Goal: Task Accomplishment & Management: Manage account settings

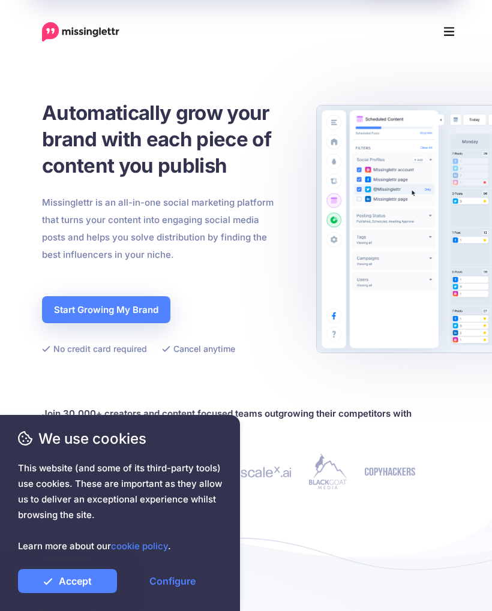
click at [84, 574] on link "Accept" at bounding box center [67, 581] width 99 height 24
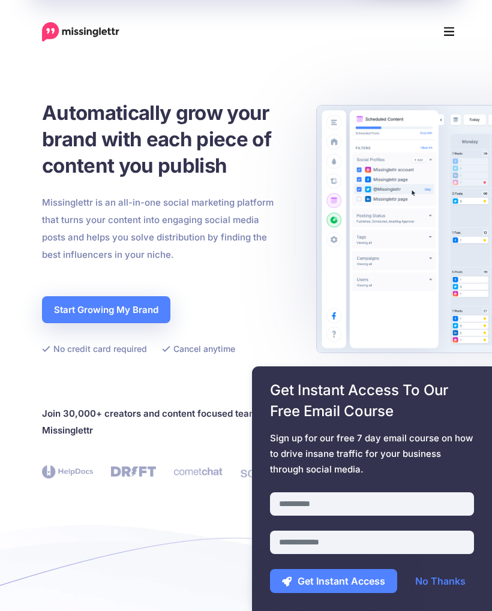
click at [452, 575] on link "No Thanks" at bounding box center [440, 581] width 74 height 24
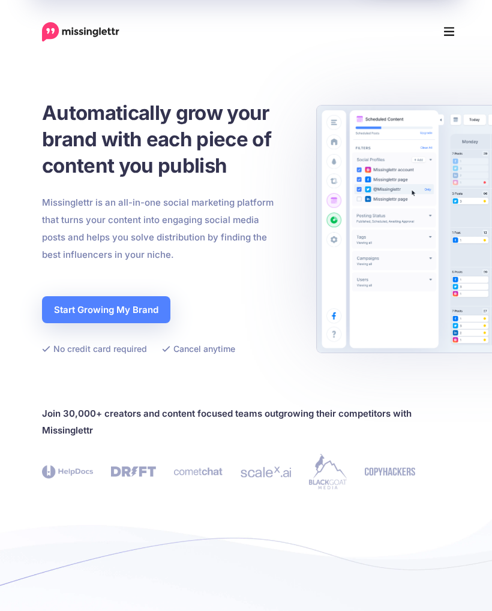
click at [147, 304] on link "Start Growing My Brand" at bounding box center [106, 309] width 128 height 27
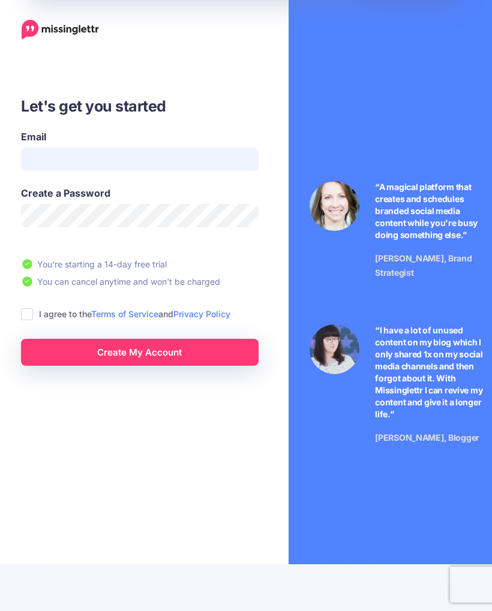
click at [67, 160] on input "Email" at bounding box center [140, 159] width 238 height 23
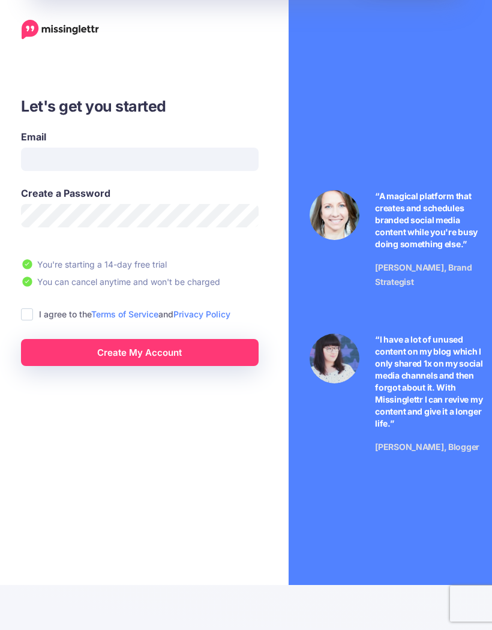
type input "**********"
click at [26, 311] on ins at bounding box center [27, 314] width 12 height 12
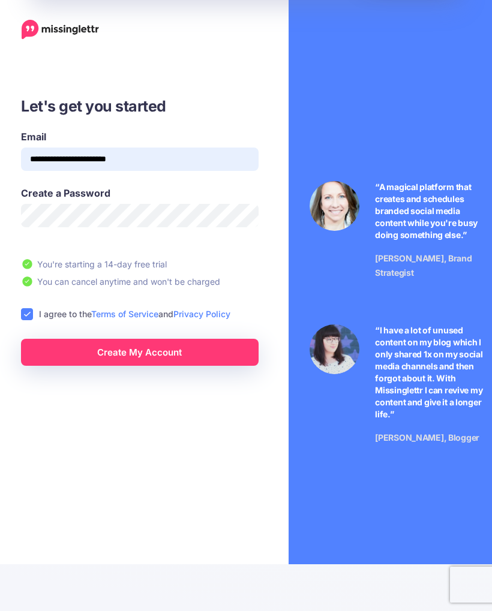
click at [143, 353] on link "Create My Account" at bounding box center [140, 352] width 238 height 27
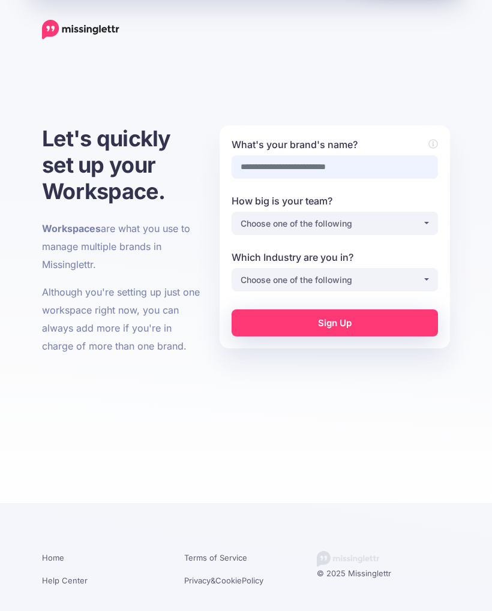
click at [379, 167] on input "What's your brand's name?" at bounding box center [335, 166] width 206 height 23
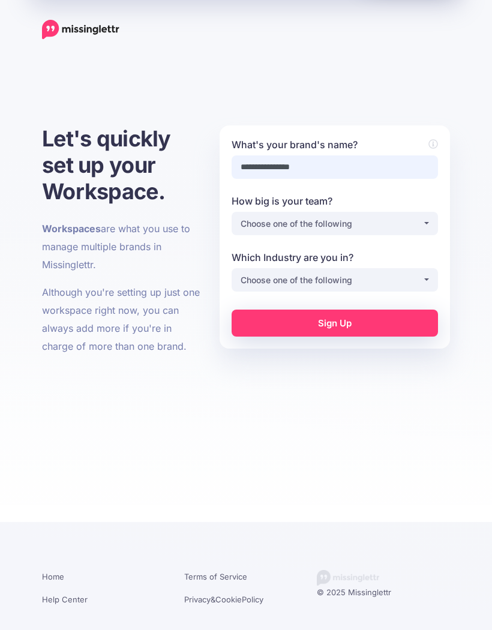
type input "**********"
click at [419, 227] on div "Choose one of the following" at bounding box center [332, 224] width 182 height 14
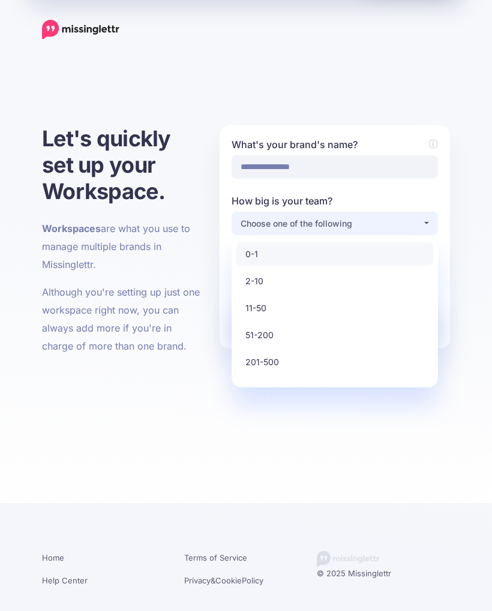
click at [289, 254] on link "0-1" at bounding box center [334, 253] width 197 height 23
select select "*"
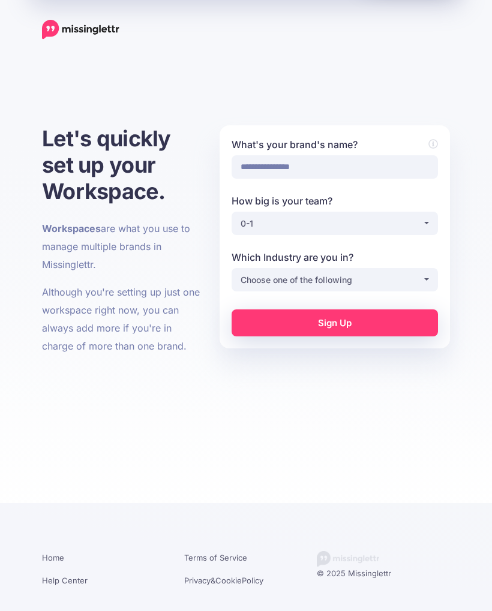
click at [421, 274] on div "Choose one of the following" at bounding box center [332, 280] width 182 height 14
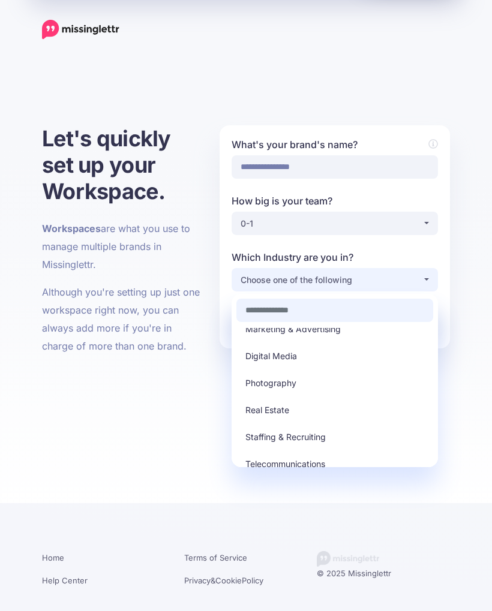
scroll to position [283, 0]
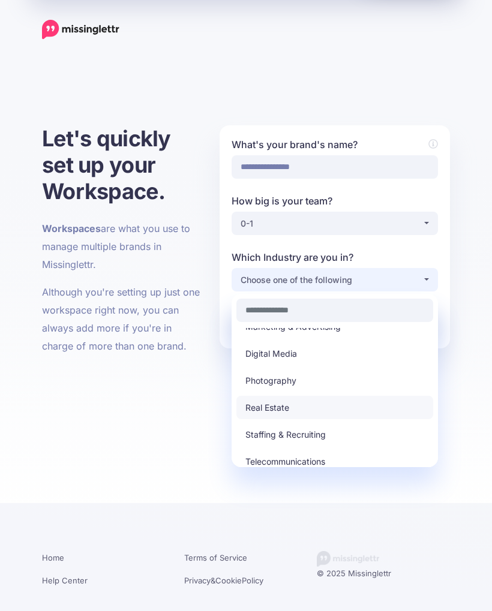
click at [280, 407] on span "Real Estate" at bounding box center [267, 408] width 44 height 14
select select "**********"
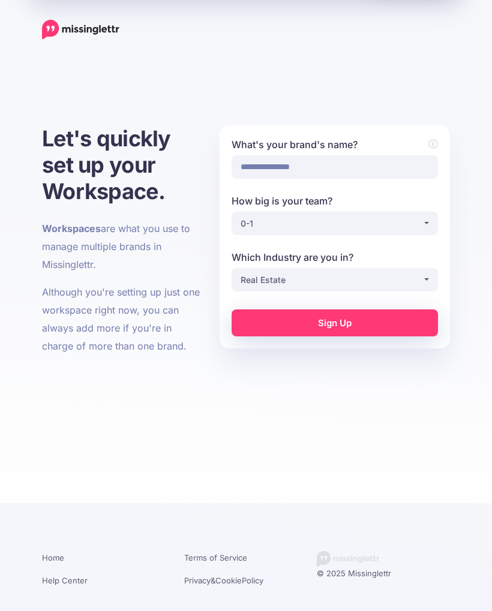
click at [373, 322] on link "Sign Up" at bounding box center [335, 323] width 206 height 27
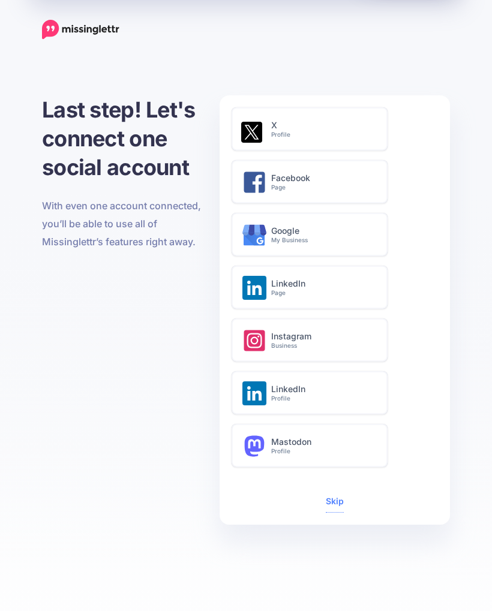
click at [337, 347] on small "Business" at bounding box center [322, 346] width 103 height 8
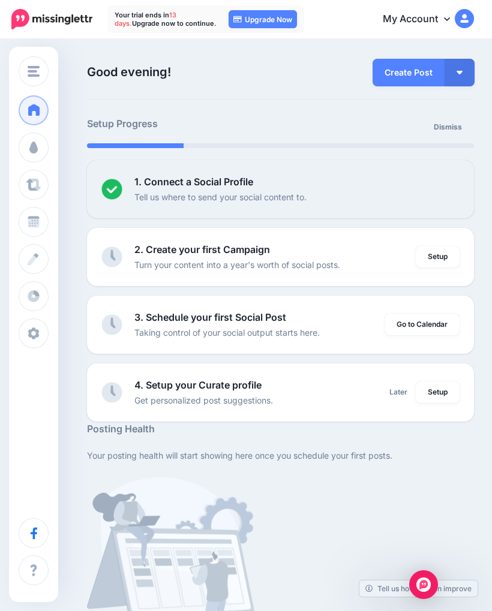
click at [439, 259] on link "Setup" at bounding box center [438, 257] width 44 height 22
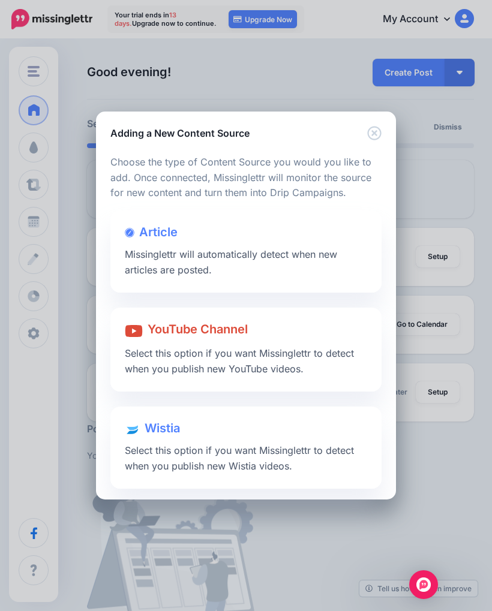
click at [129, 268] on span "Missinglettr will automatically detect when new articles are posted." at bounding box center [231, 262] width 212 height 28
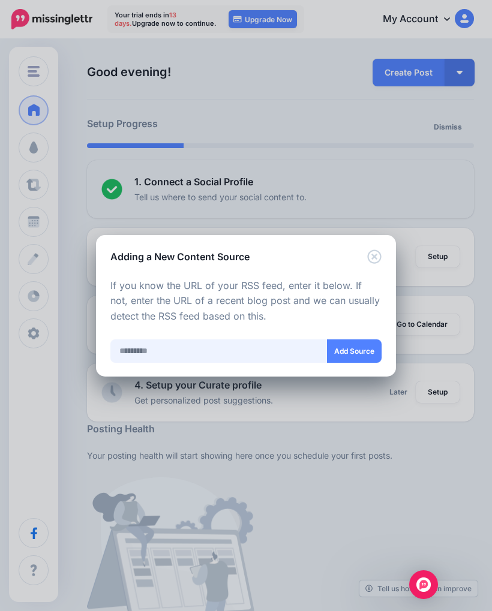
click at [157, 353] on input "text" at bounding box center [218, 351] width 217 height 23
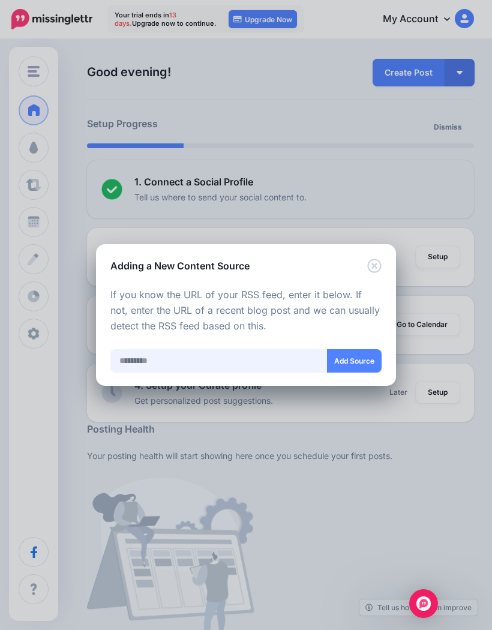
paste input "**********"
type input "**********"
click at [359, 355] on button "Add Source" at bounding box center [354, 360] width 55 height 23
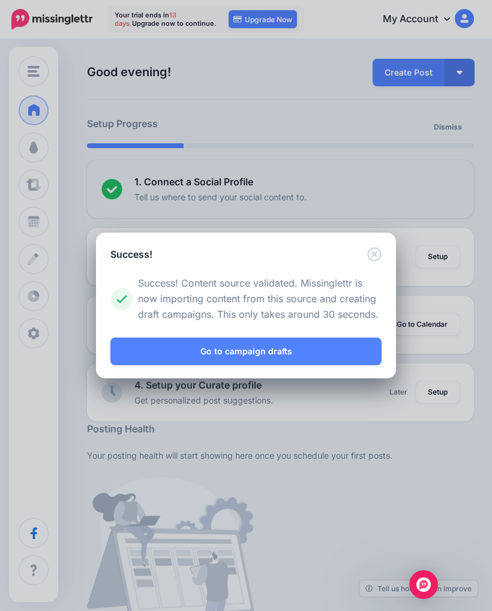
click at [272, 353] on link "Go to campaign drafts" at bounding box center [245, 352] width 271 height 28
click at [265, 347] on link "Go to campaign drafts" at bounding box center [245, 352] width 271 height 28
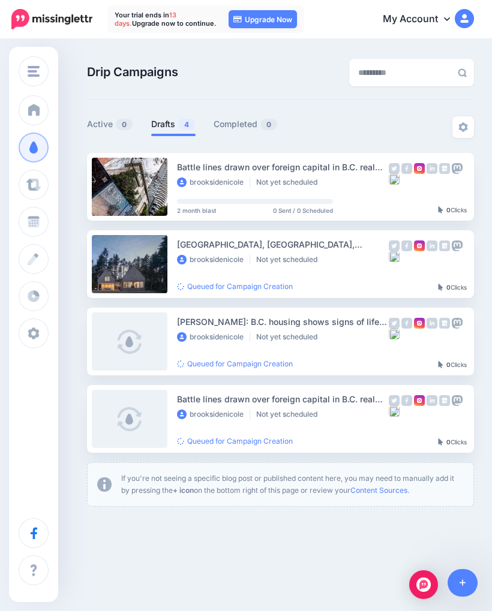
click at [37, 188] on span at bounding box center [34, 185] width 16 height 12
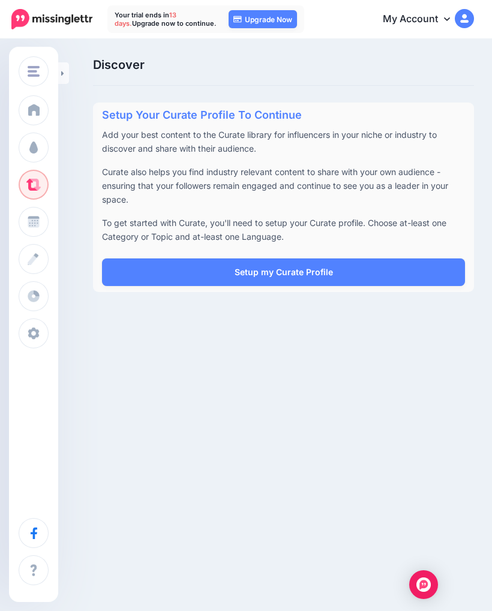
click at [347, 338] on div "Brookside Realty Brookside Realty Add Workspace Dashboard Campaigns Curate Sche…" at bounding box center [246, 305] width 492 height 611
click at [340, 271] on link "Setup my Curate Profile" at bounding box center [283, 273] width 363 height 28
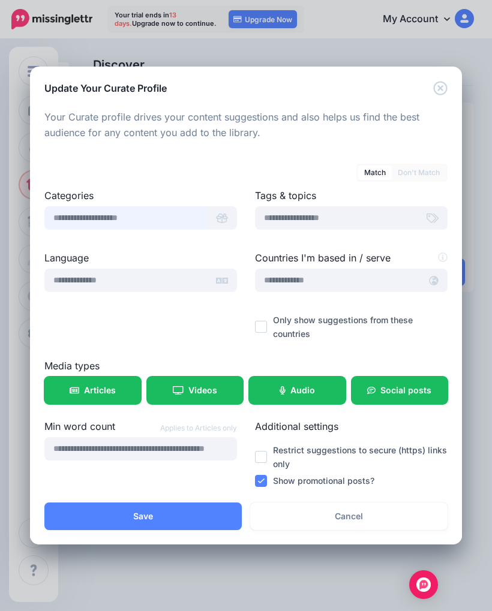
click at [77, 221] on input "text" at bounding box center [125, 217] width 163 height 23
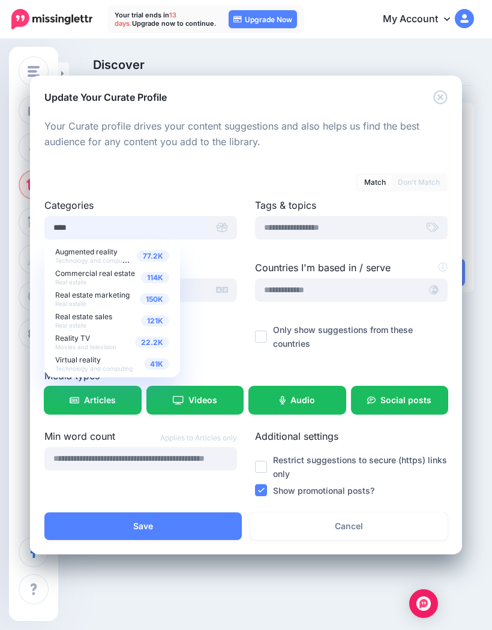
type input "****"
click at [115, 319] on div "121K Real estate sales Real estate" at bounding box center [112, 320] width 114 height 17
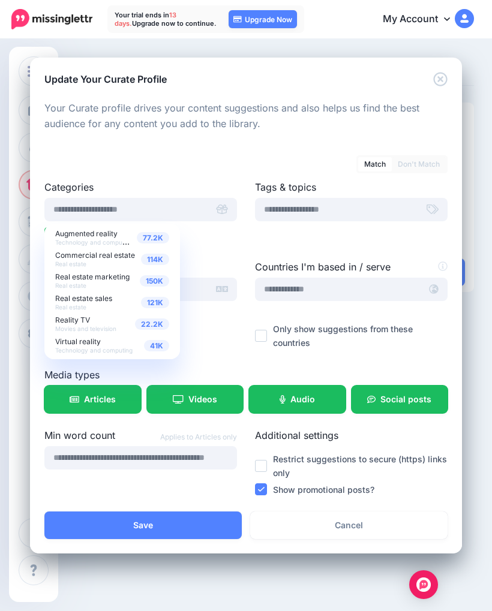
click at [117, 301] on div "121K Real estate sales Real estate" at bounding box center [112, 302] width 114 height 17
click at [154, 303] on span "121K" at bounding box center [155, 302] width 28 height 11
click at [89, 296] on span "Real estate sales" at bounding box center [83, 298] width 57 height 9
click at [71, 216] on input "text" at bounding box center [125, 209] width 163 height 23
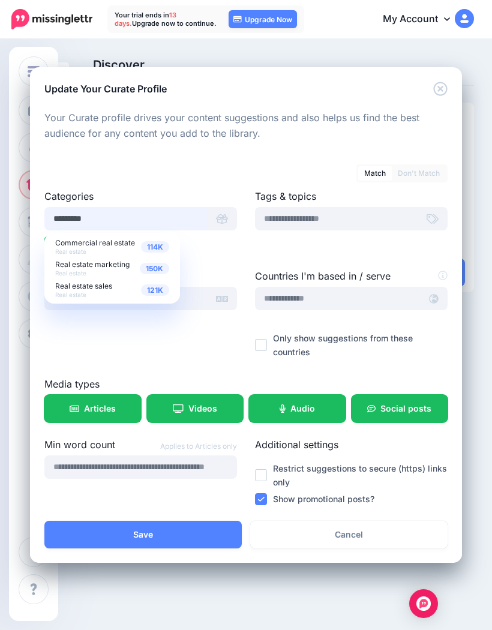
type input "*********"
click at [113, 292] on div "121K Real estate sales Real estate" at bounding box center [112, 289] width 114 height 17
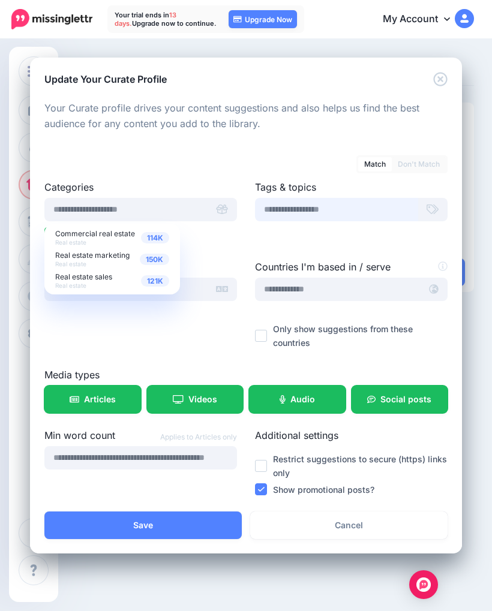
click at [371, 207] on input "text" at bounding box center [336, 209] width 163 height 23
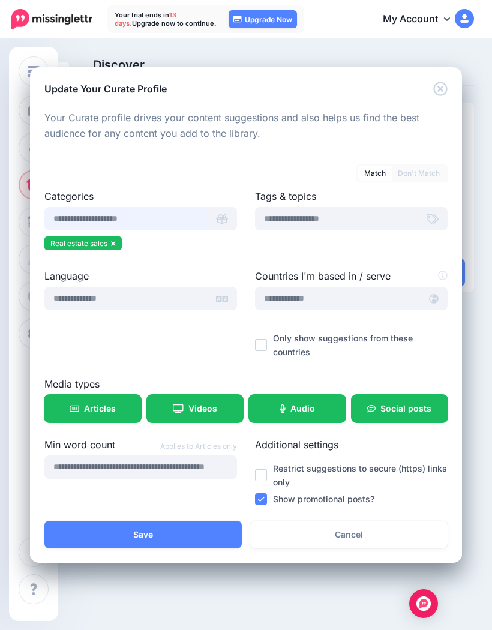
click at [94, 221] on input "text" at bounding box center [125, 218] width 163 height 23
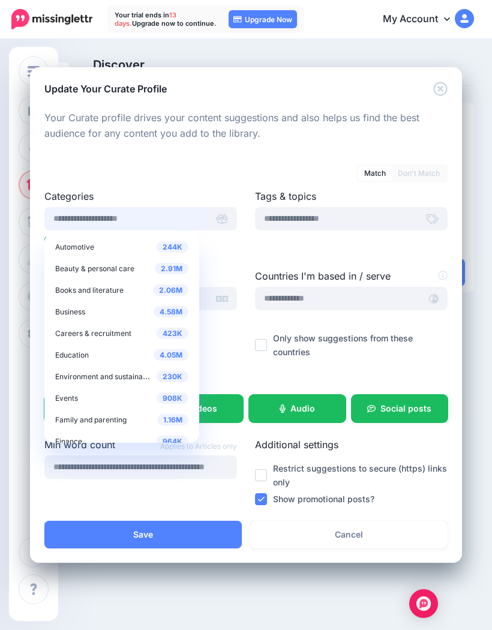
click at [82, 213] on input "text" at bounding box center [125, 218] width 163 height 23
click at [370, 220] on input "text" at bounding box center [336, 218] width 163 height 23
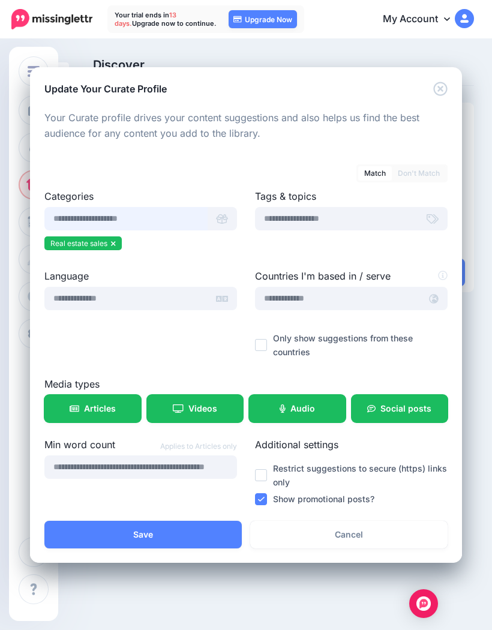
click at [142, 213] on input "text" at bounding box center [125, 218] width 163 height 23
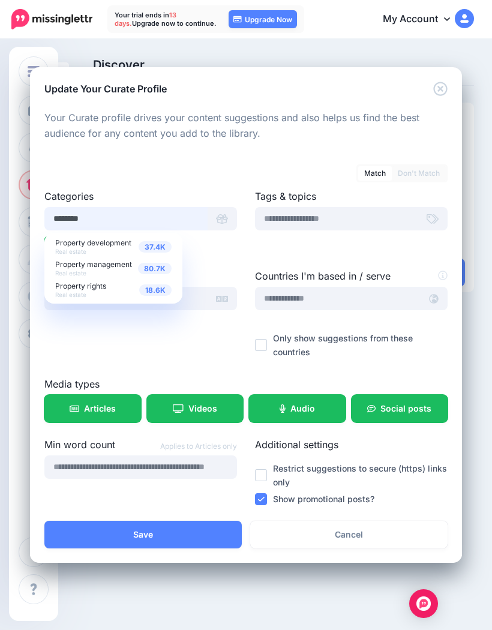
type input "********"
click at [119, 264] on span "Property management" at bounding box center [93, 264] width 77 height 9
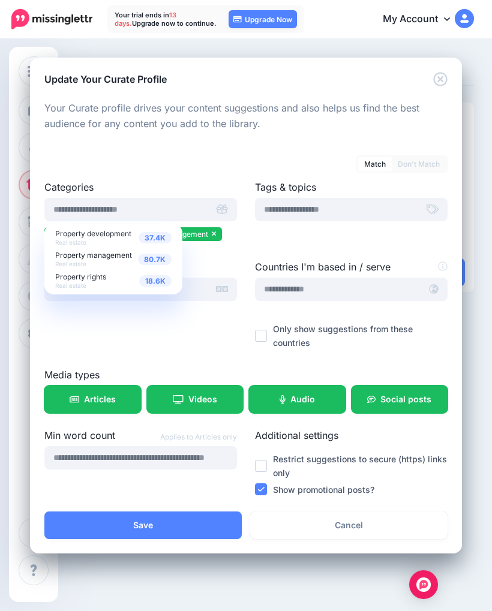
click at [307, 146] on div at bounding box center [245, 139] width 403 height 15
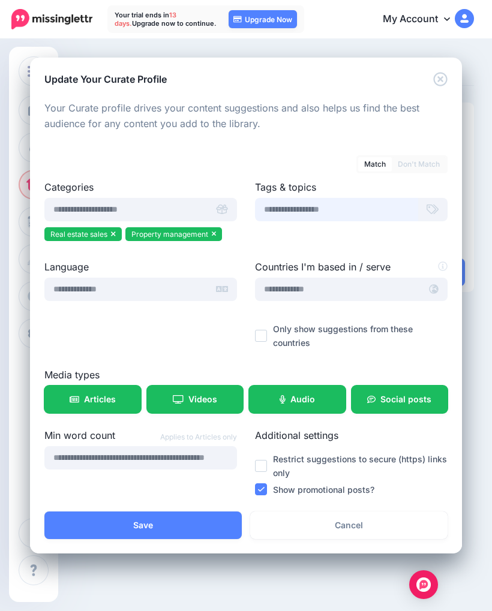
click at [387, 209] on input "text" at bounding box center [336, 209] width 163 height 23
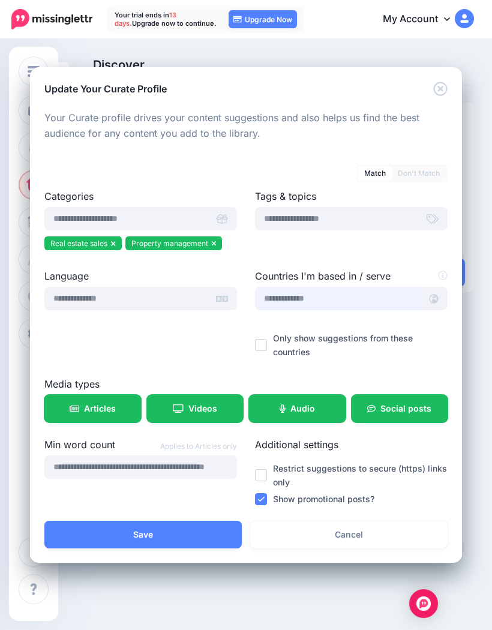
click at [381, 304] on input "text" at bounding box center [338, 298] width 166 height 23
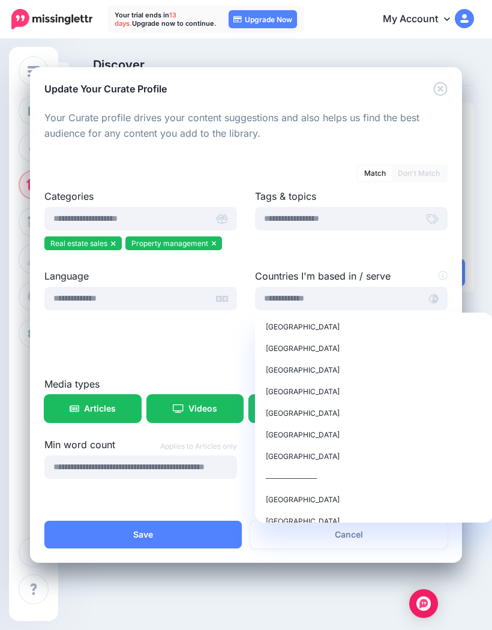
click at [289, 376] on div "Canada" at bounding box center [374, 369] width 217 height 14
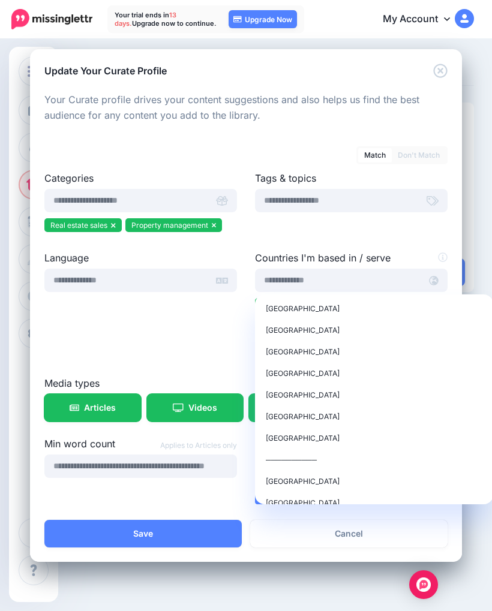
click at [207, 350] on div "Language" at bounding box center [140, 313] width 211 height 125
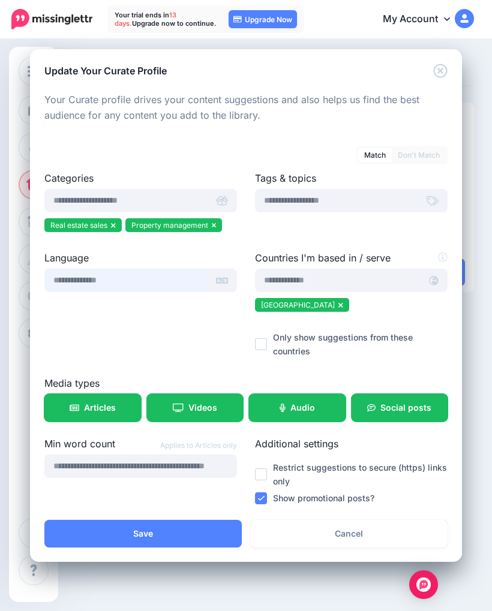
click at [100, 278] on input "text" at bounding box center [125, 280] width 163 height 23
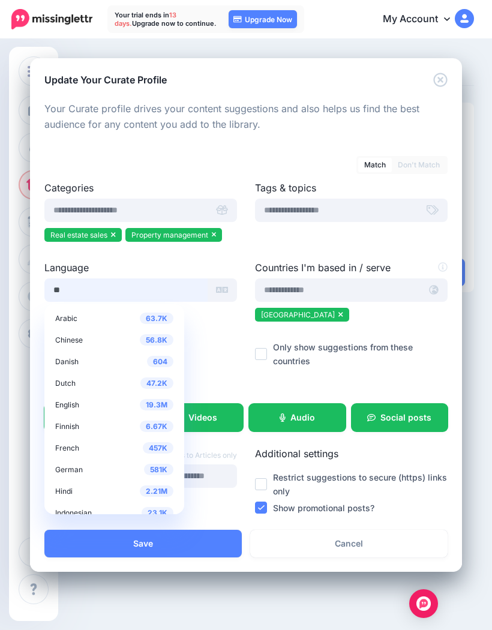
type input "**"
click at [80, 404] on div "19.3M English" at bounding box center [114, 404] width 118 height 14
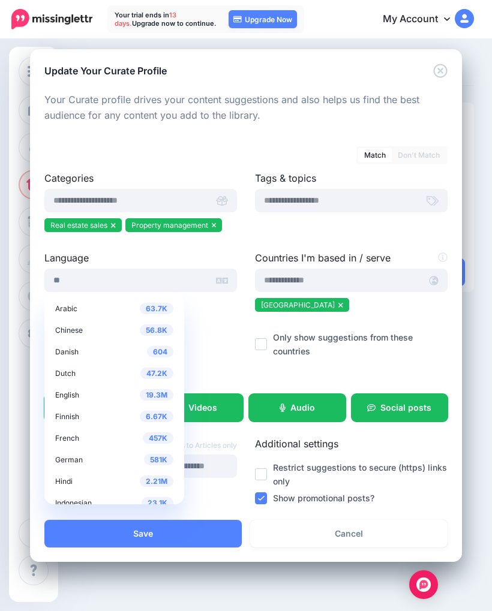
click at [408, 231] on div at bounding box center [351, 225] width 193 height 15
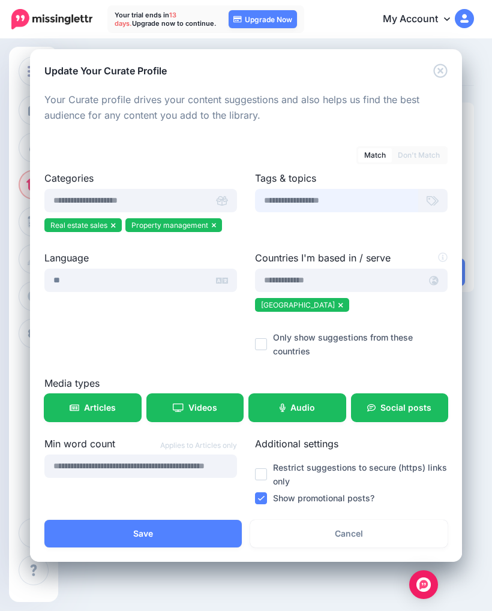
click at [394, 194] on input "text" at bounding box center [336, 200] width 163 height 23
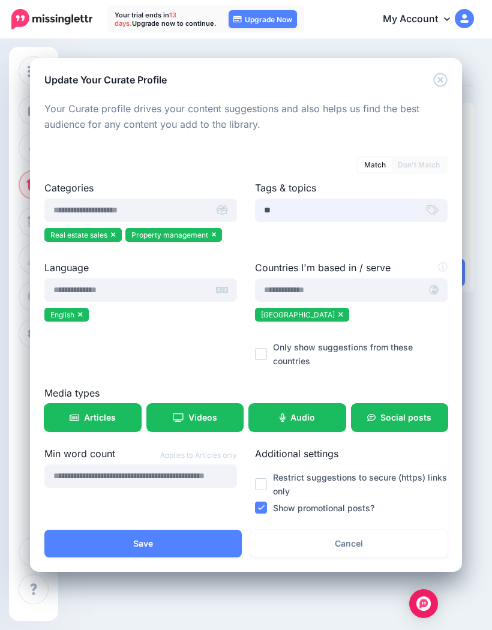
type input "*"
click at [406, 241] on div at bounding box center [351, 235] width 193 height 15
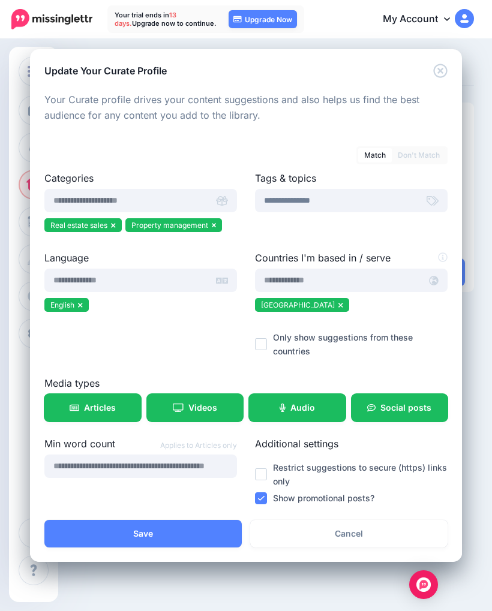
click at [438, 200] on icon at bounding box center [433, 201] width 12 height 10
click at [410, 205] on input "**********" at bounding box center [336, 200] width 163 height 23
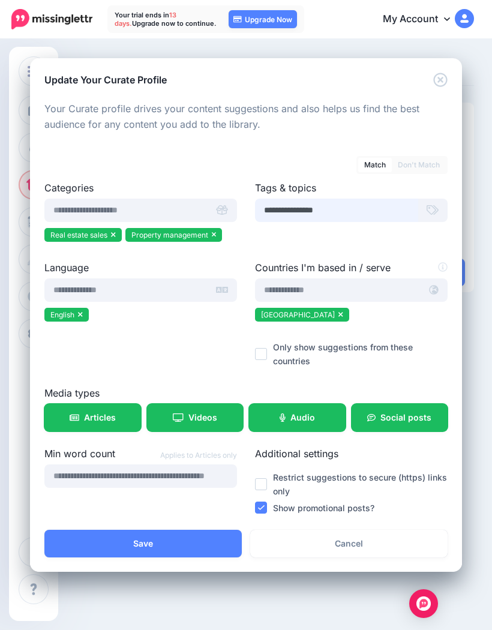
click at [401, 211] on input "**********" at bounding box center [336, 210] width 163 height 23
type input "*"
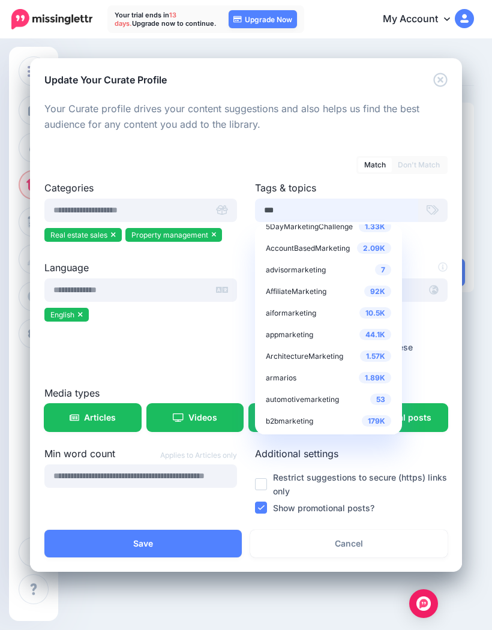
scroll to position [12, 0]
type input "*"
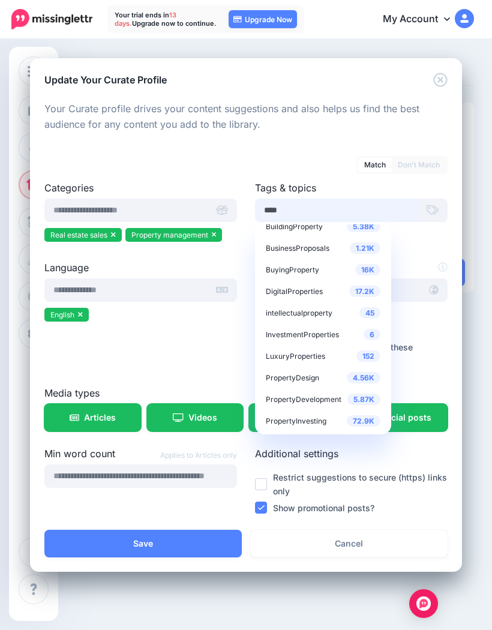
type input "****"
click at [303, 425] on div "72.9K PropertyInvesting" at bounding box center [323, 420] width 115 height 14
type input "*******"
click at [299, 248] on span "BuyingProperty" at bounding box center [292, 248] width 53 height 9
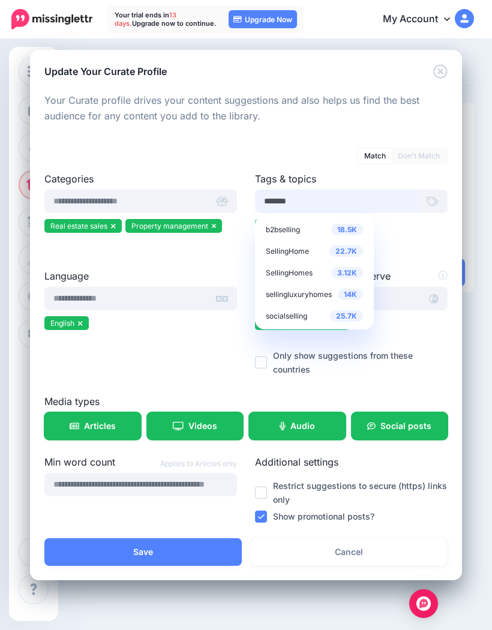
scroll to position [0, 0]
type input "*******"
click at [298, 252] on span "SellingHome" at bounding box center [287, 251] width 43 height 9
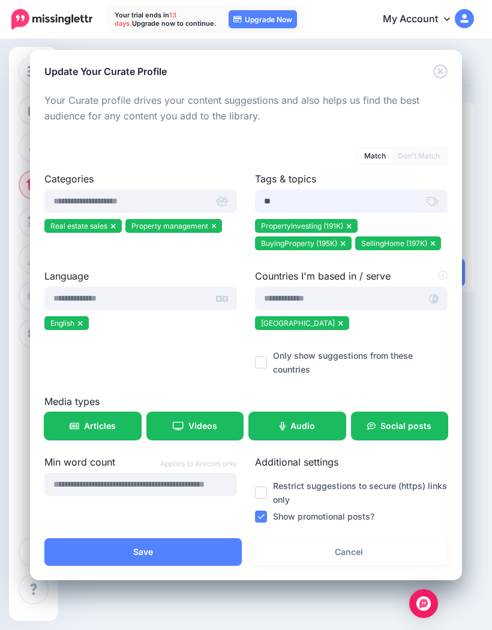
type input "*"
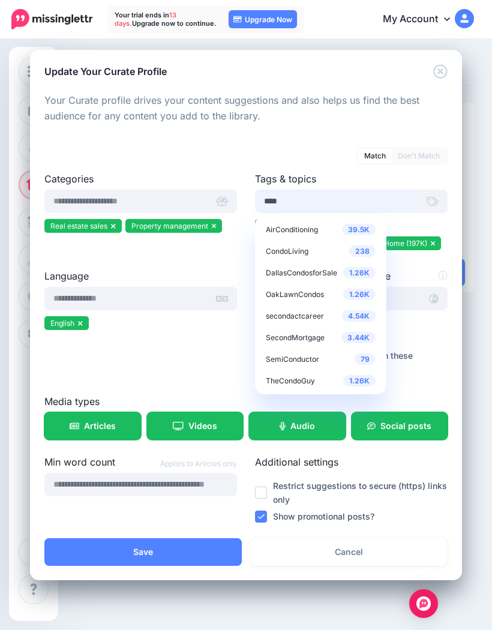
type input "****"
click at [293, 251] on span "CondoLiving" at bounding box center [287, 251] width 43 height 9
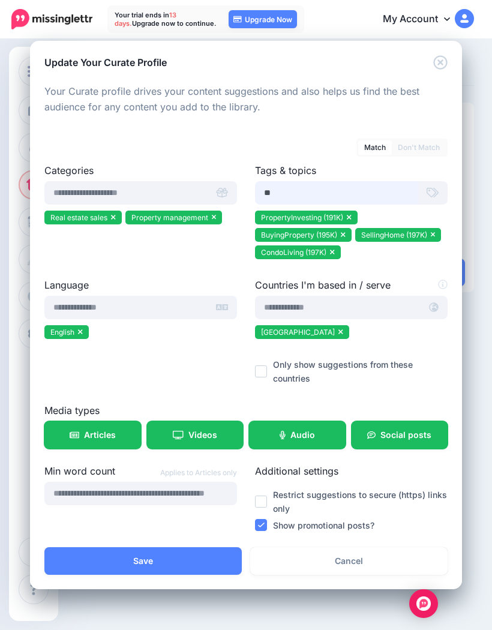
type input "*"
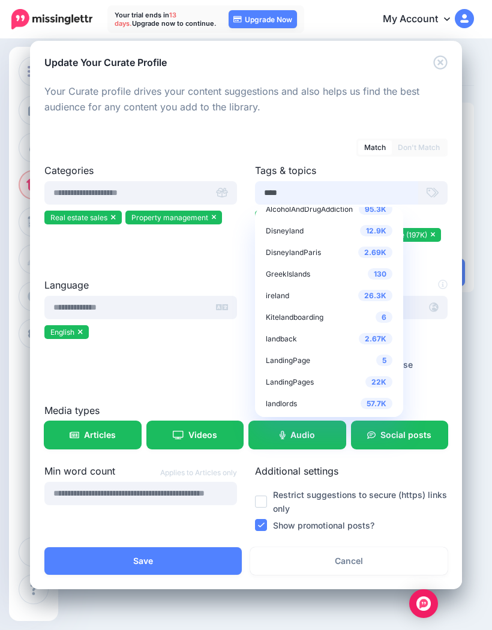
scroll to position [12, 0]
type input "****"
click at [289, 403] on span "landlords" at bounding box center [281, 403] width 31 height 9
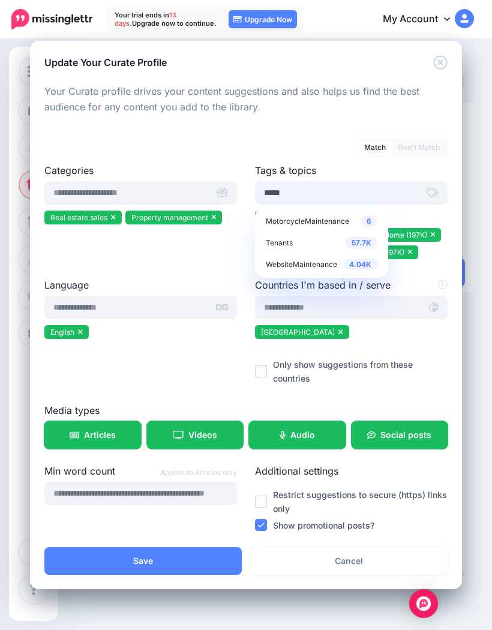
scroll to position [0, 0]
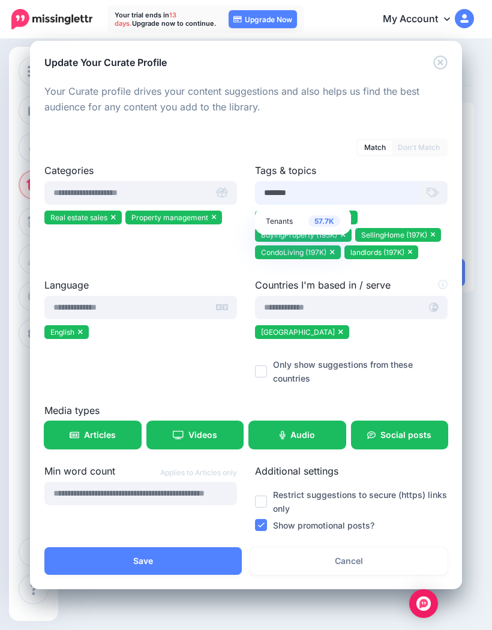
type input "*******"
click at [289, 224] on span "Tenants" at bounding box center [279, 221] width 27 height 9
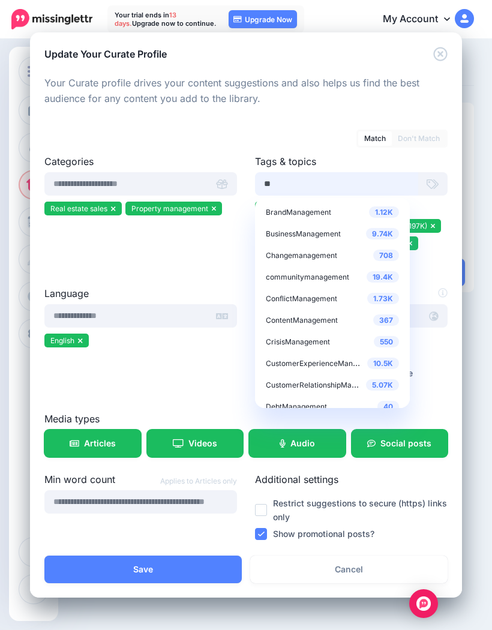
type input "*"
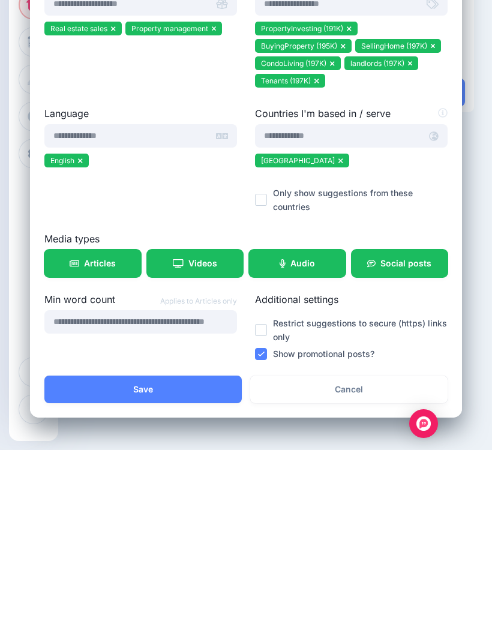
click at [398, 439] on span "Social posts" at bounding box center [405, 443] width 51 height 8
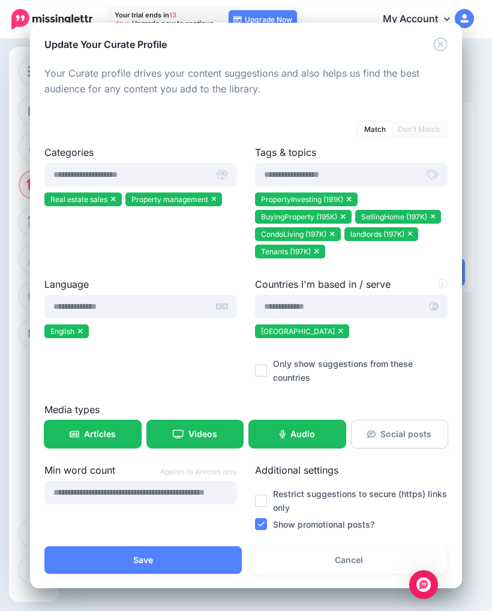
click at [191, 551] on button "Save" at bounding box center [142, 561] width 197 height 28
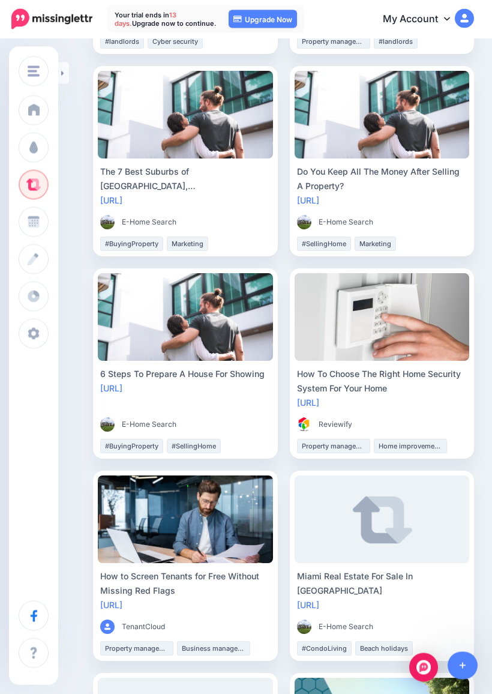
scroll to position [896, 0]
click at [374, 448] on link "Share" at bounding box center [357, 459] width 121 height 22
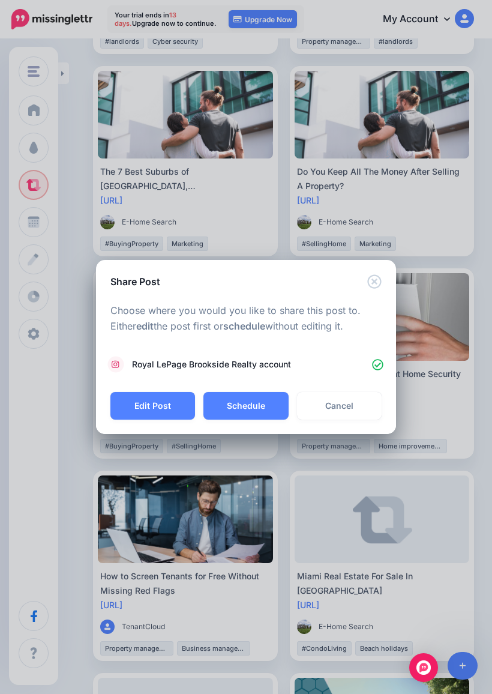
click at [158, 400] on button "Edit Post" at bounding box center [152, 406] width 85 height 28
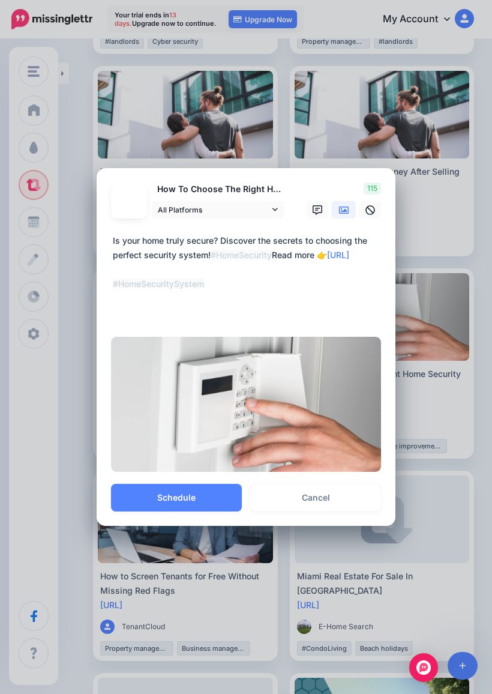
click at [270, 205] on link "All Platforms" at bounding box center [218, 209] width 132 height 17
click at [278, 208] on link "All Platforms" at bounding box center [218, 209] width 132 height 17
click at [320, 209] on icon at bounding box center [318, 210] width 10 height 10
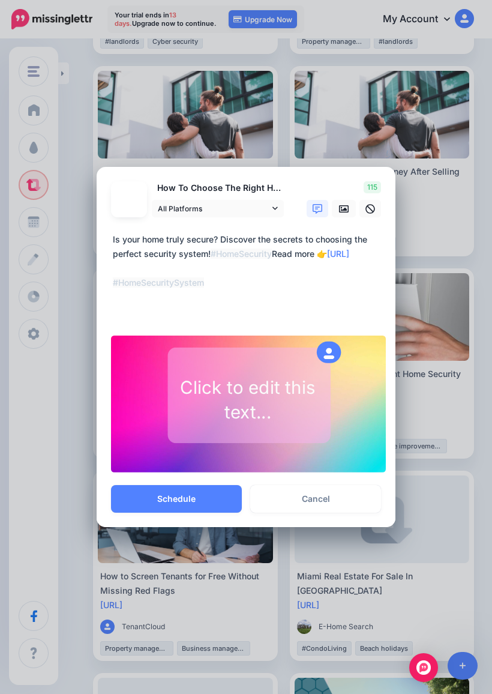
click at [344, 212] on icon at bounding box center [344, 208] width 10 height 7
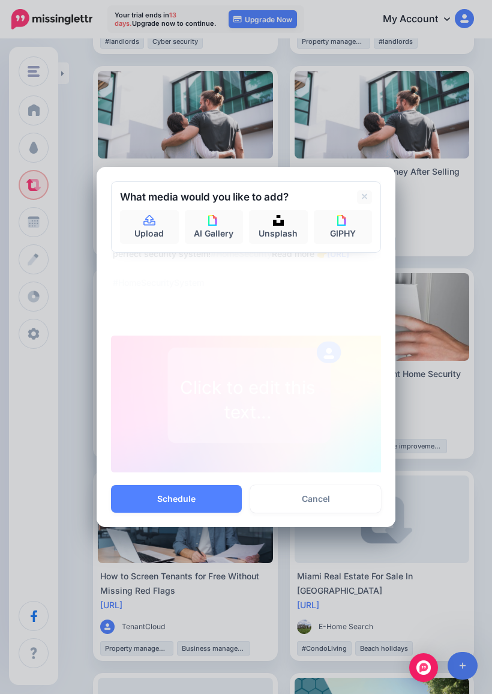
click at [215, 224] on img at bounding box center [213, 220] width 11 height 11
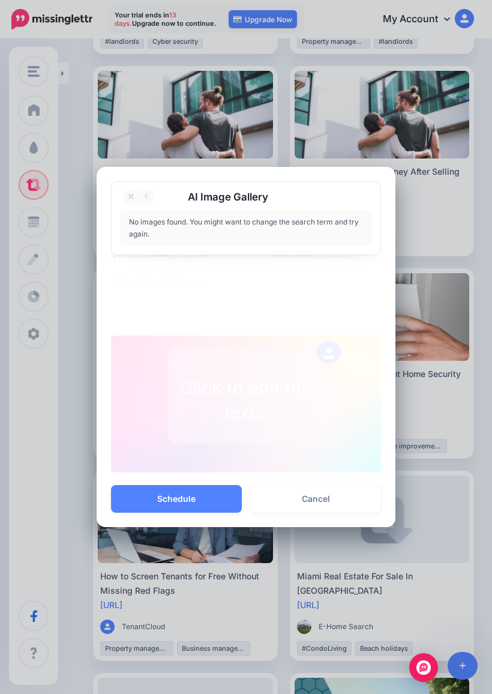
click at [152, 193] on link at bounding box center [146, 197] width 15 height 14
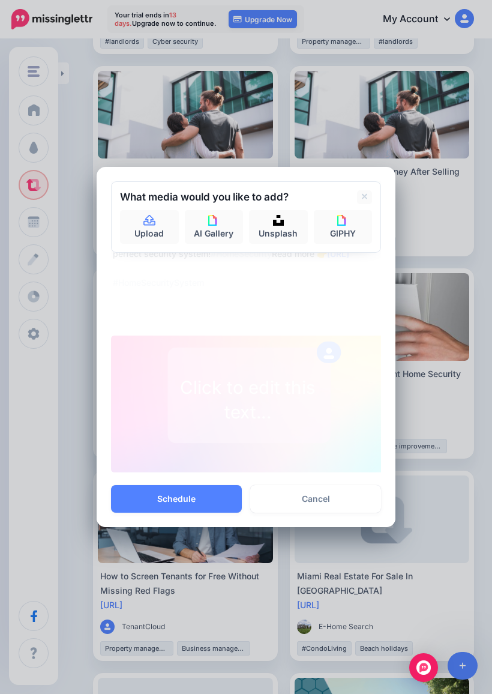
click at [275, 224] on img at bounding box center [278, 220] width 11 height 11
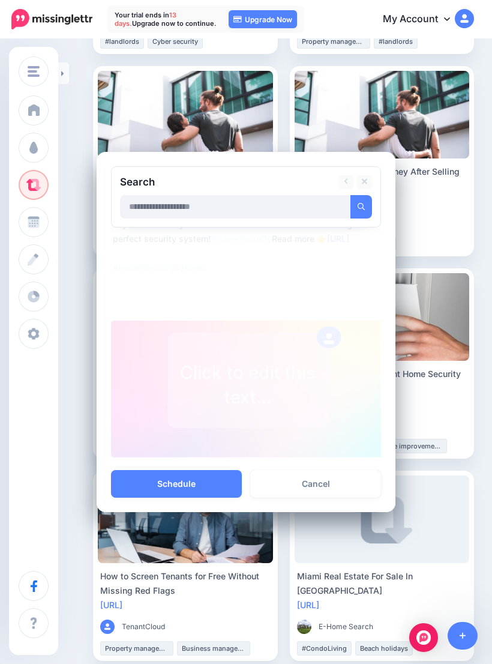
click at [365, 182] on icon at bounding box center [365, 182] width 6 height 6
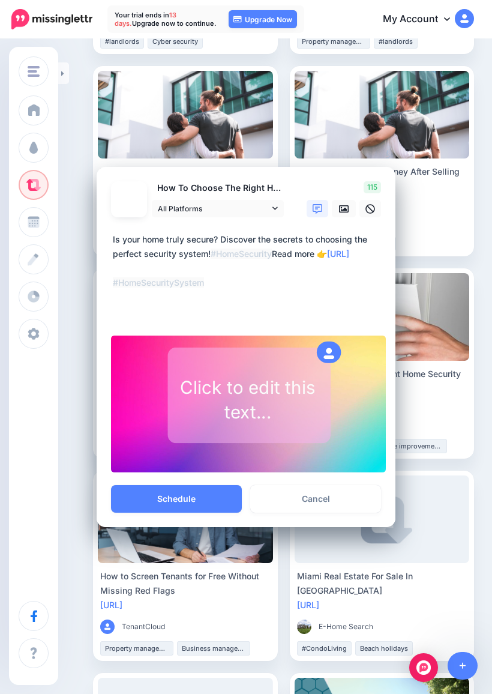
click at [350, 208] on link at bounding box center [344, 208] width 24 height 17
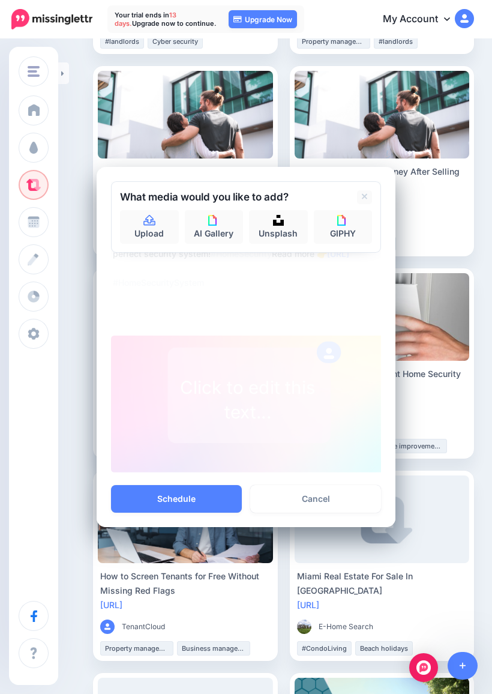
click at [340, 226] on img at bounding box center [342, 220] width 11 height 11
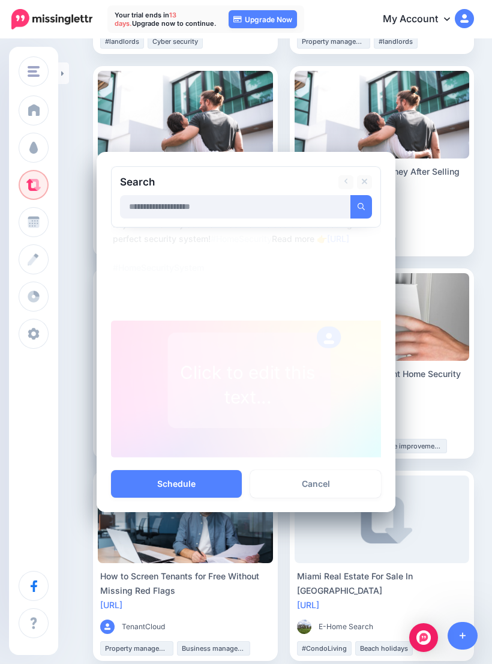
click at [370, 179] on link at bounding box center [364, 182] width 15 height 14
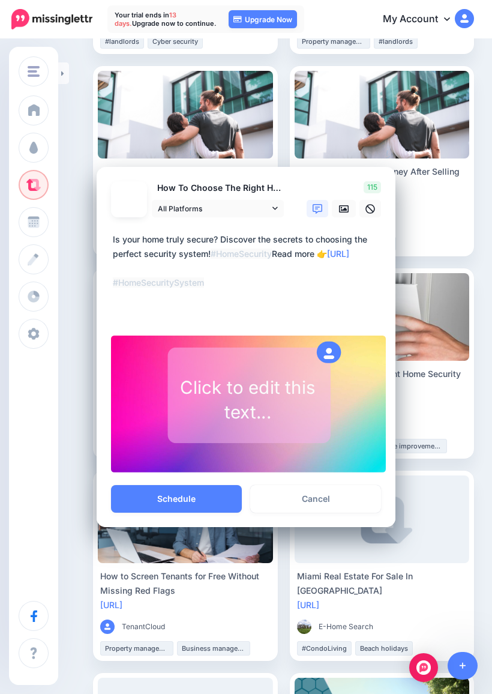
click at [322, 206] on link at bounding box center [318, 208] width 22 height 17
type textarea "**********"
click at [266, 212] on span "All Platforms" at bounding box center [214, 208] width 112 height 13
click at [243, 209] on span "All Platforms" at bounding box center [214, 208] width 112 height 13
click at [298, 411] on div "Click to edit this text..." at bounding box center [248, 399] width 159 height 49
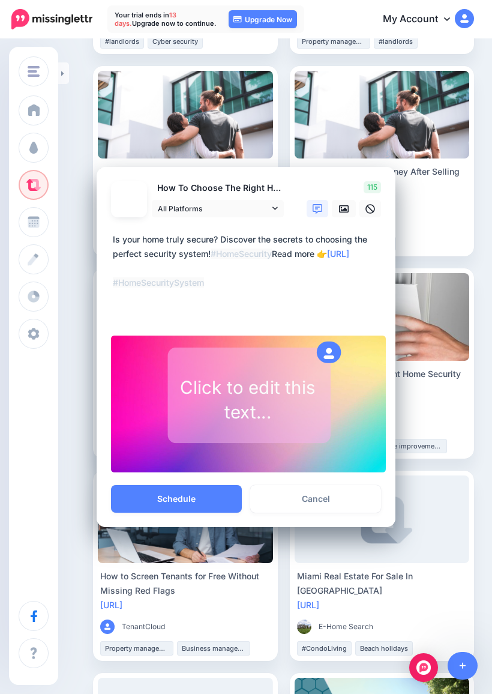
type textarea "**********"
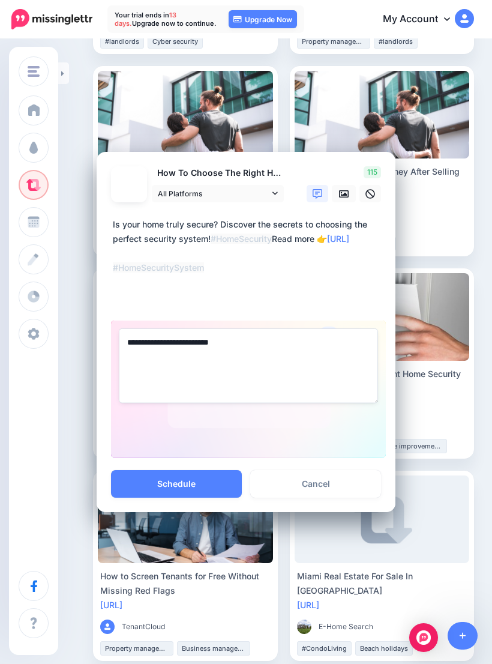
click at [458, 235] on div "Share Post Loading How To Choose The Right Home Security System For Your Home A…" at bounding box center [246, 332] width 492 height 664
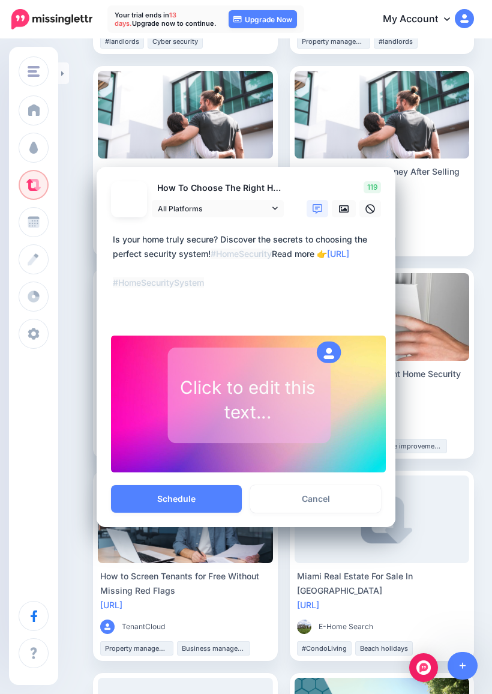
click at [337, 496] on link "Cancel" at bounding box center [315, 499] width 131 height 28
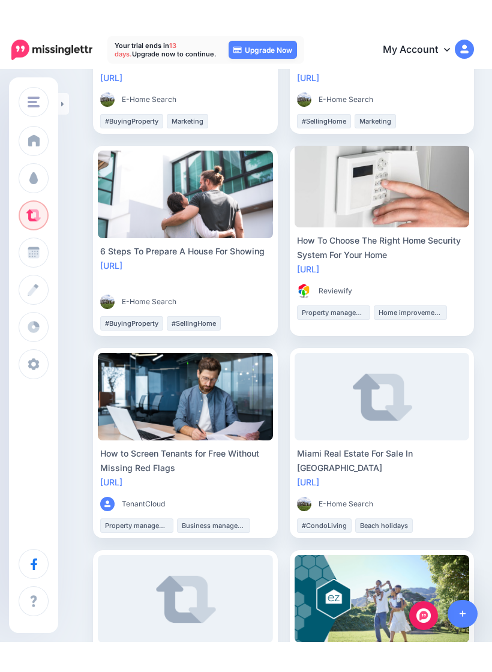
scroll to position [1048, 0]
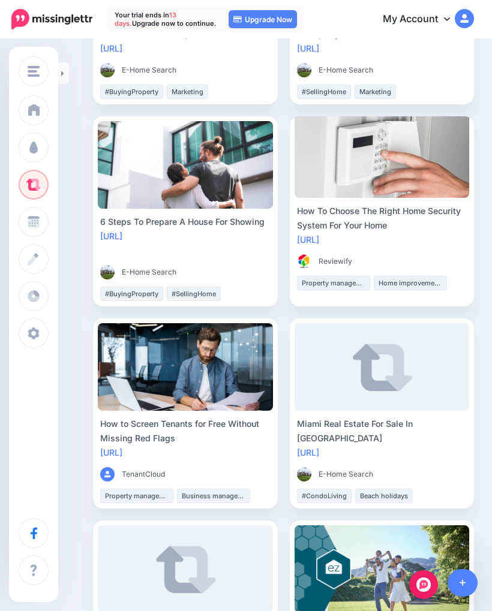
click at [261, 304] on img "button" at bounding box center [262, 307] width 7 height 7
click at [230, 352] on link "Preview Post" at bounding box center [219, 363] width 92 height 23
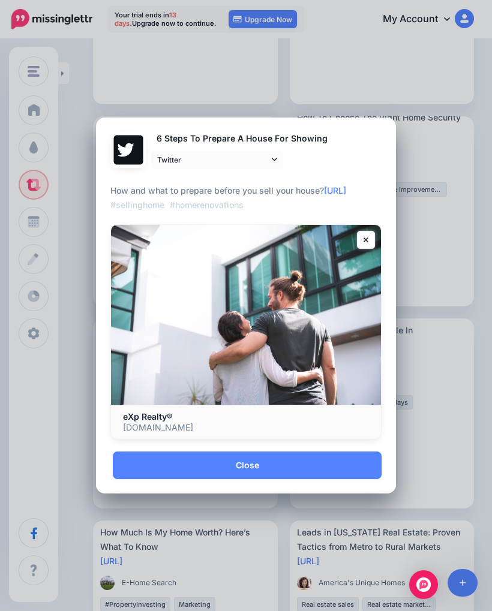
click at [365, 253] on img at bounding box center [246, 314] width 270 height 179
click at [256, 472] on link "Close" at bounding box center [247, 466] width 269 height 28
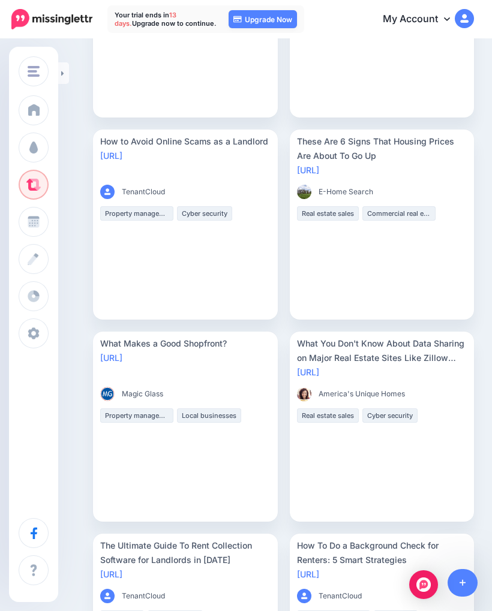
scroll to position [0, 0]
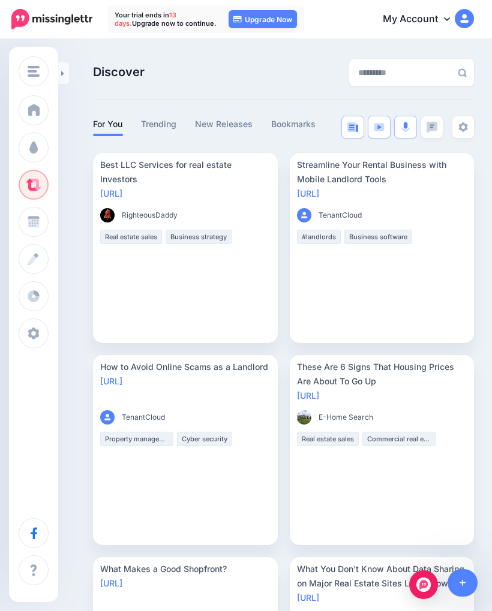
click at [227, 127] on link "New Releases" at bounding box center [224, 124] width 58 height 14
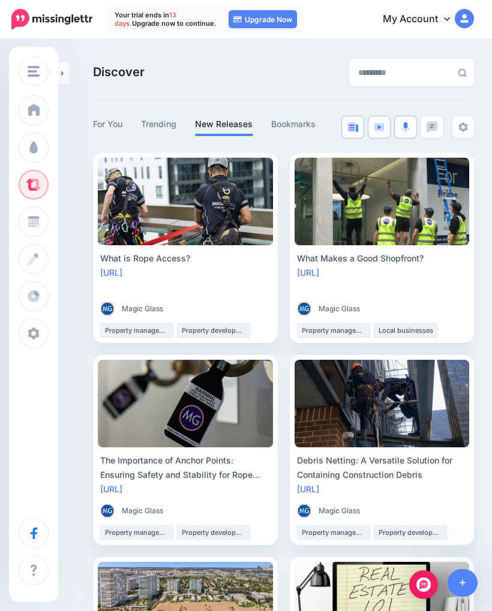
click at [109, 121] on link "For You" at bounding box center [108, 124] width 30 height 14
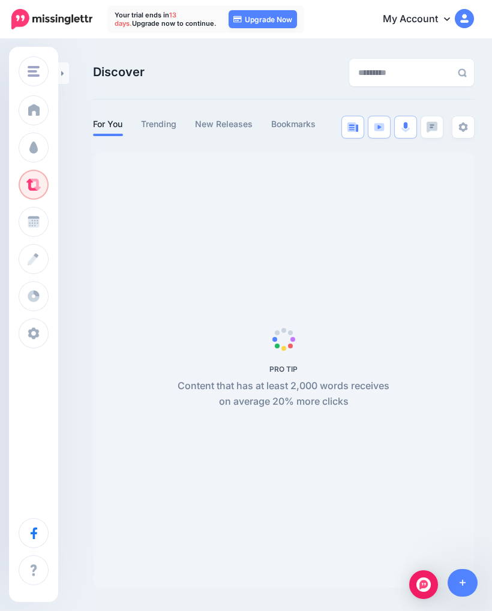
click at [172, 118] on link "Trending" at bounding box center [159, 124] width 36 height 14
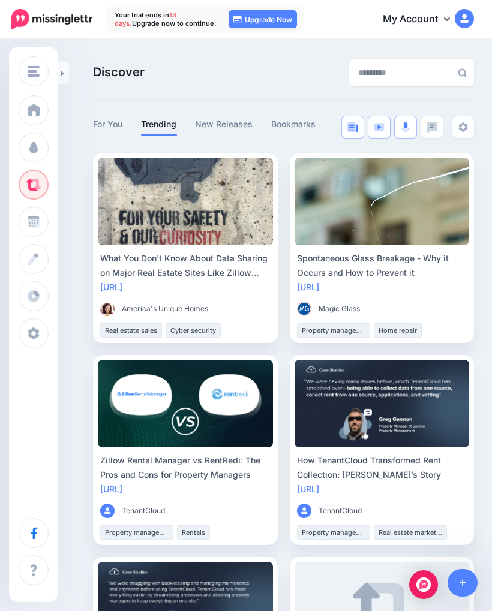
click at [38, 221] on span at bounding box center [34, 222] width 16 height 12
click at [71, 152] on span "Campaigns" at bounding box center [70, 147] width 47 height 10
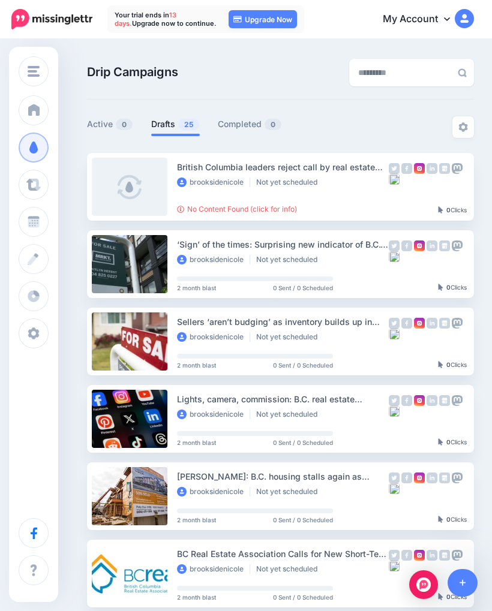
click at [123, 257] on link at bounding box center [130, 264] width 76 height 58
click at [355, 279] on div "‘Sign’ of the times: Surprising new indicator of B.C.’s sluggish real estate ma…" at bounding box center [283, 264] width 212 height 53
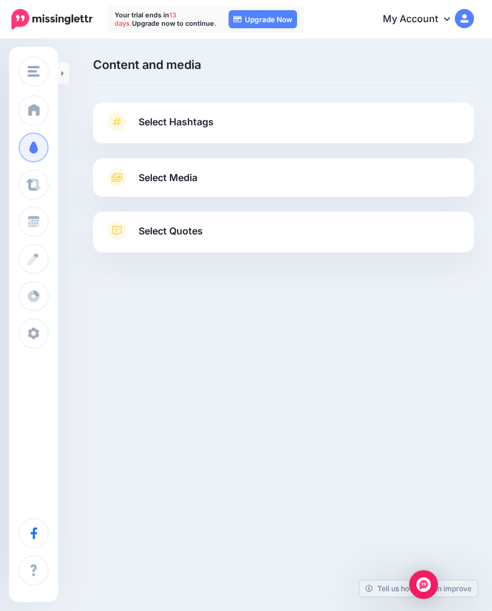
click at [413, 123] on link "Select Hashtags" at bounding box center [283, 127] width 357 height 31
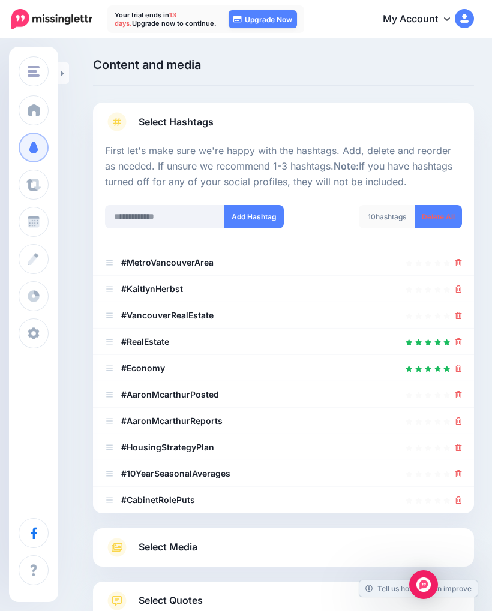
click at [189, 259] on b "#MetroVancouverArea" at bounding box center [167, 262] width 92 height 10
click at [179, 284] on b "#KaitlynHerbst" at bounding box center [152, 289] width 62 height 10
click at [184, 501] on b "#CabinetRolePuts" at bounding box center [158, 500] width 74 height 10
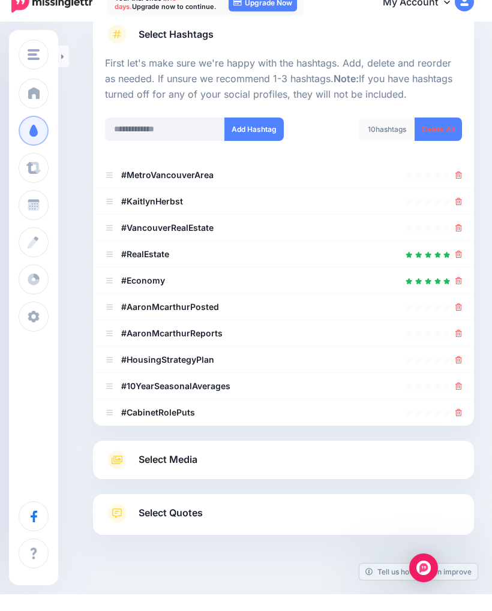
scroll to position [88, 0]
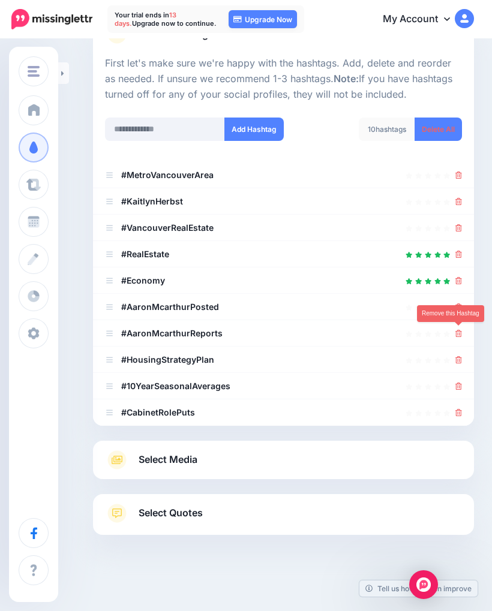
click at [461, 330] on icon at bounding box center [458, 333] width 7 height 7
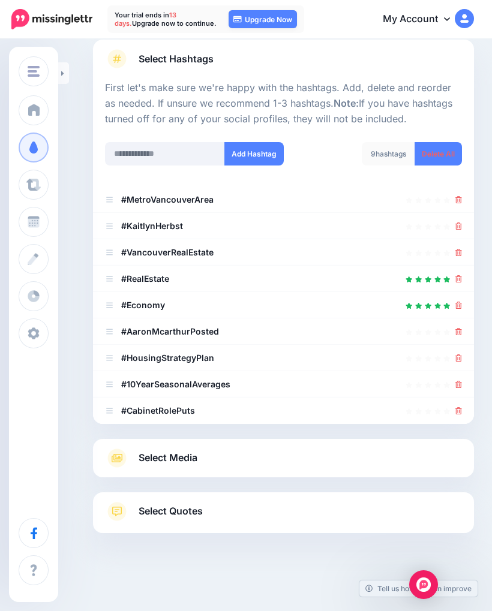
scroll to position [61, 0]
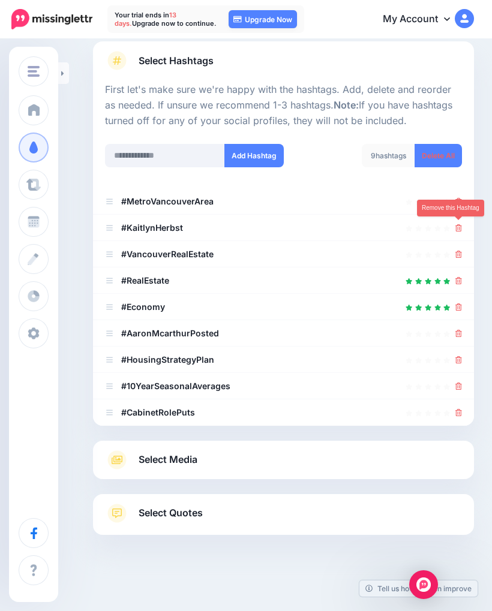
click at [461, 230] on icon at bounding box center [458, 227] width 7 height 7
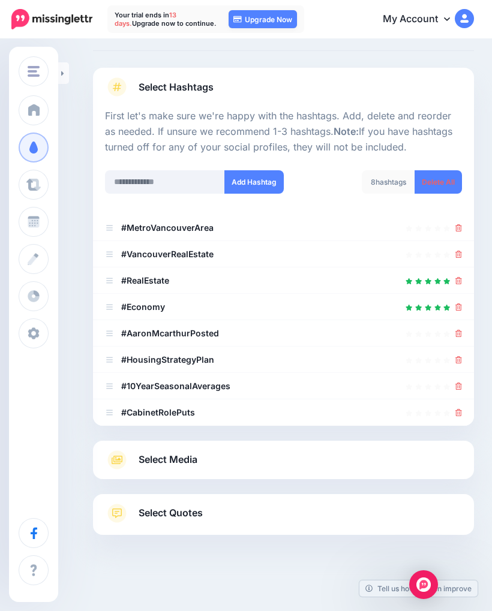
click at [459, 335] on icon at bounding box center [458, 333] width 7 height 7
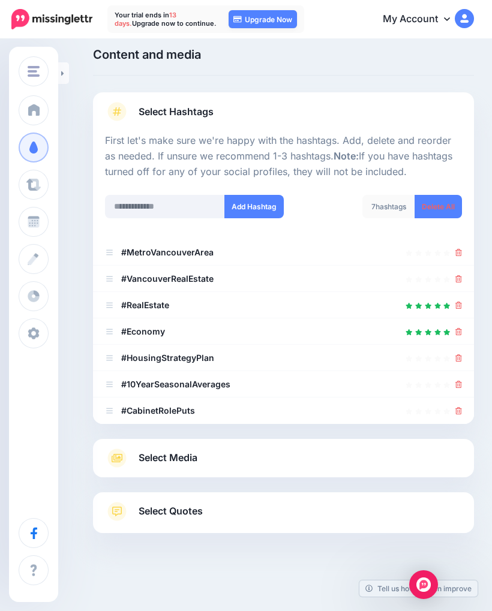
scroll to position [8, 0]
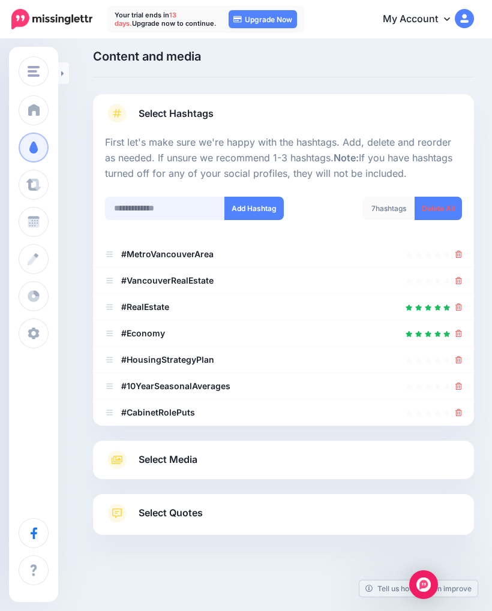
click at [149, 205] on input "text" at bounding box center [165, 208] width 120 height 23
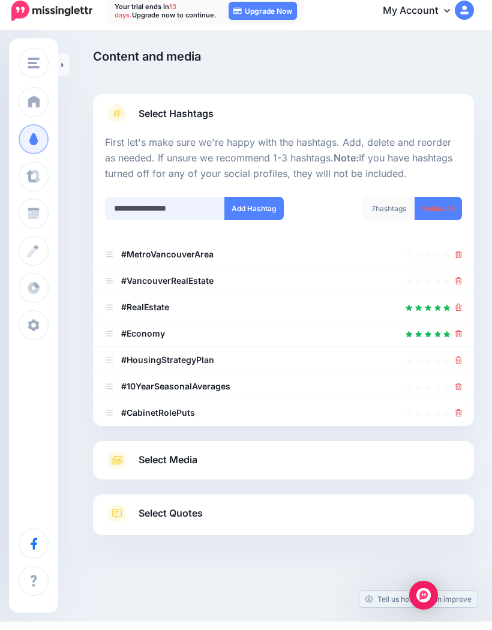
type input "**********"
click at [261, 215] on button "Add Hashtag" at bounding box center [253, 216] width 59 height 23
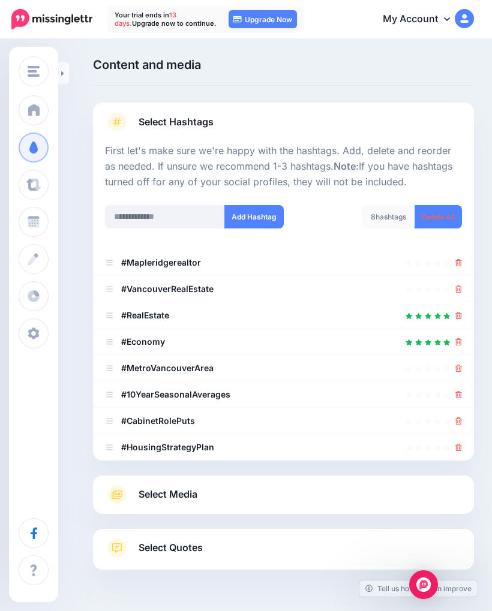
scroll to position [35, 0]
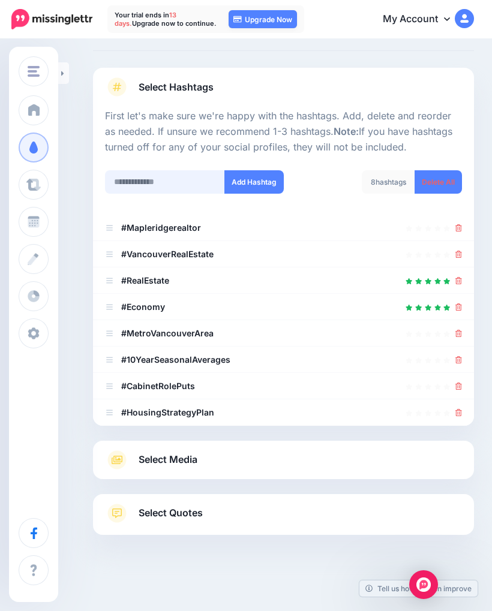
click at [146, 179] on input "text" at bounding box center [165, 181] width 120 height 23
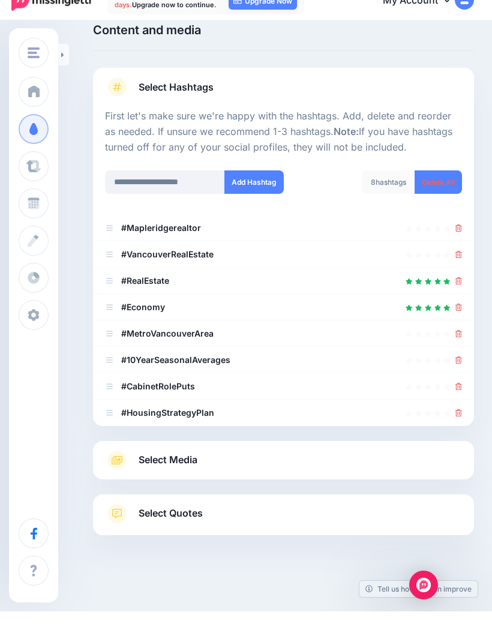
click at [263, 189] on button "Add Hashtag" at bounding box center [253, 200] width 59 height 23
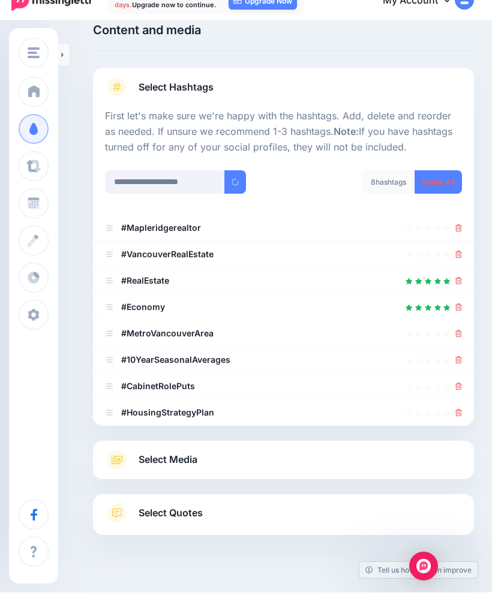
scroll to position [35, 0]
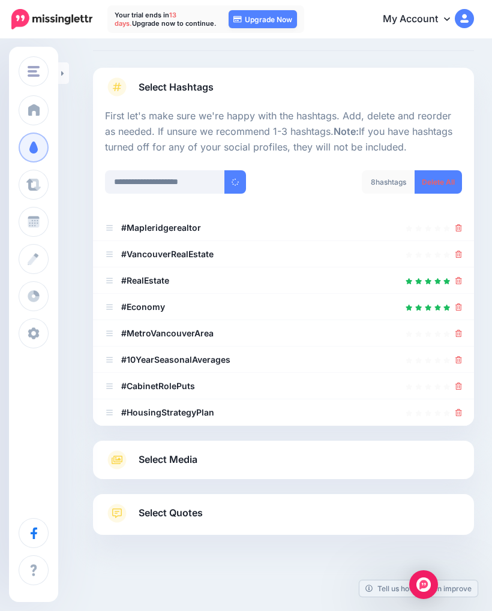
click at [181, 463] on span "Select Media" at bounding box center [168, 460] width 59 height 16
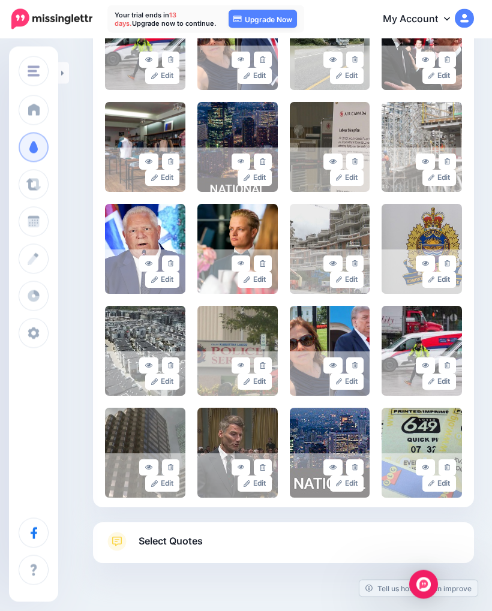
scroll to position [541, 0]
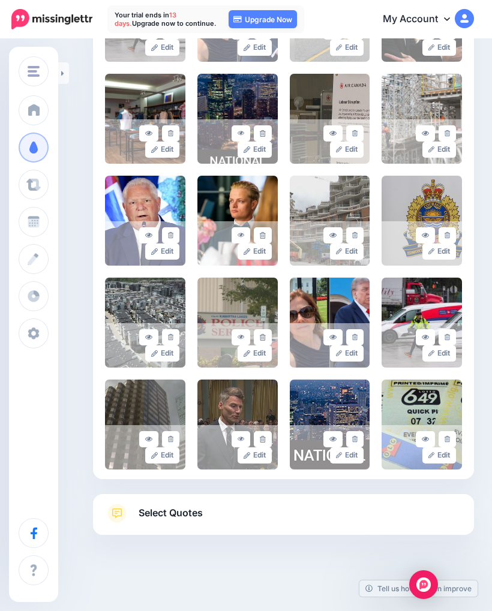
click at [206, 506] on link "Select Quotes" at bounding box center [283, 519] width 357 height 31
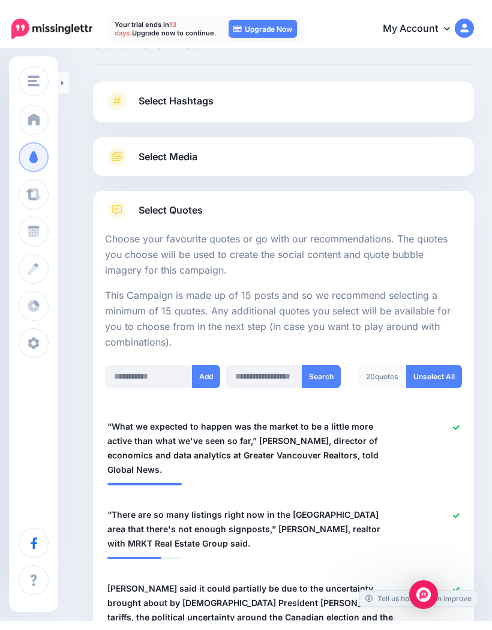
scroll to position [0, 0]
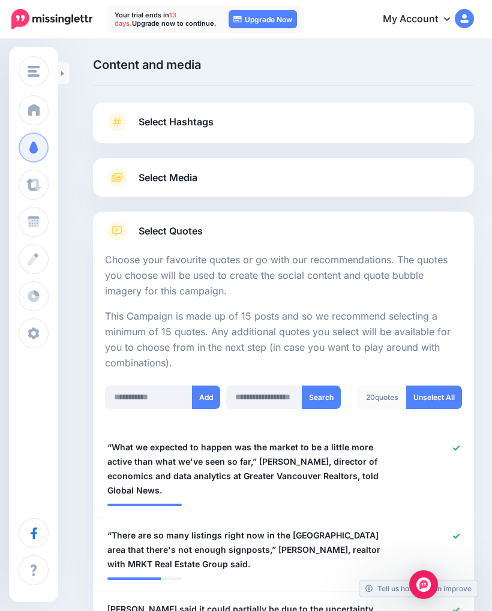
click at [196, 125] on span "Select Hashtags" at bounding box center [176, 122] width 75 height 16
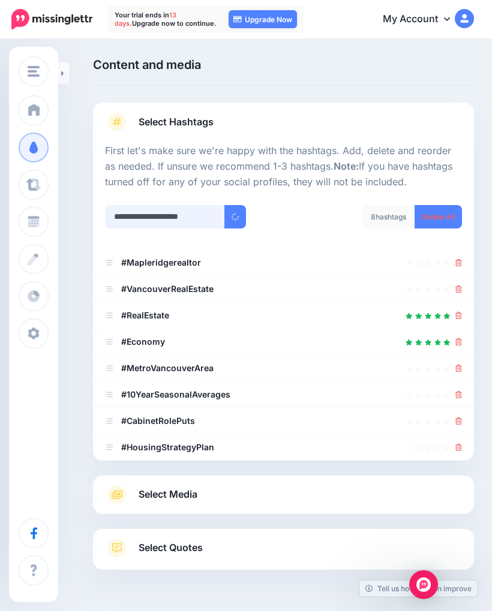
click at [202, 212] on input "**********" at bounding box center [165, 216] width 120 height 23
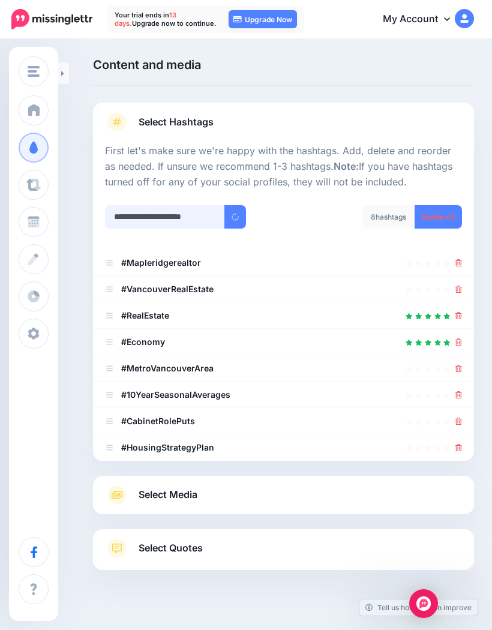
scroll to position [16, 0]
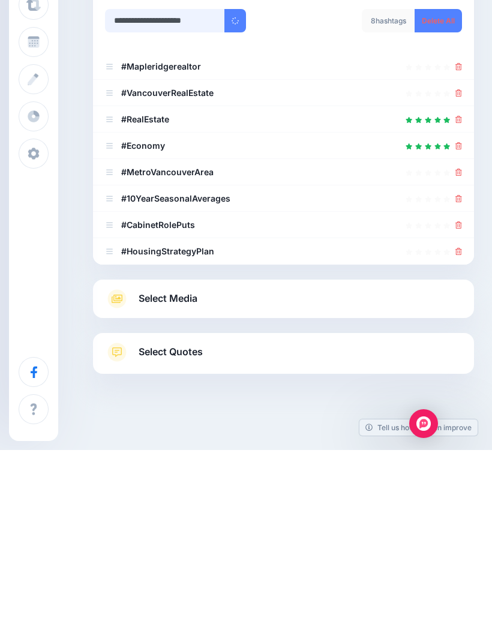
type input "**********"
click at [461, 523] on link "Select Quotes" at bounding box center [283, 538] width 357 height 31
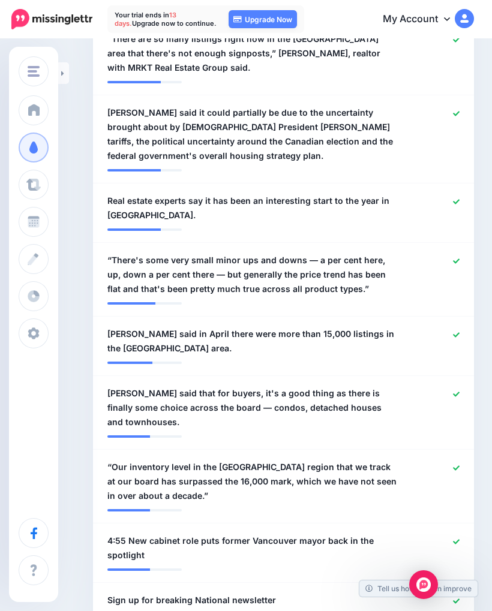
scroll to position [0, 0]
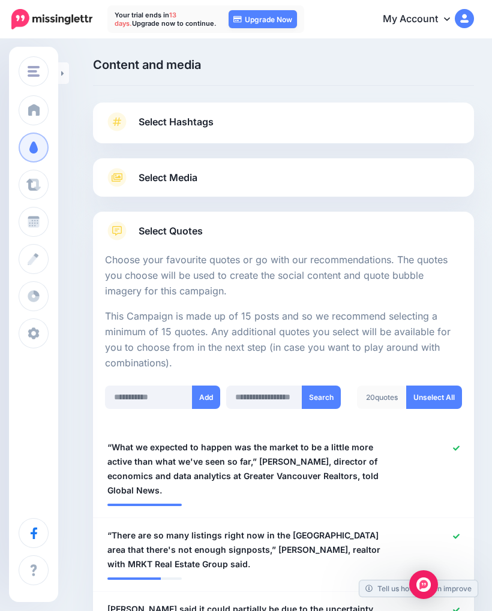
click at [260, 120] on link "Select Hashtags" at bounding box center [283, 127] width 357 height 31
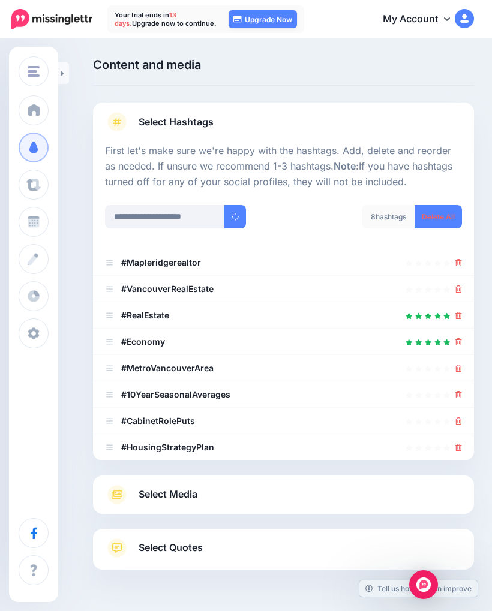
scroll to position [73, 0]
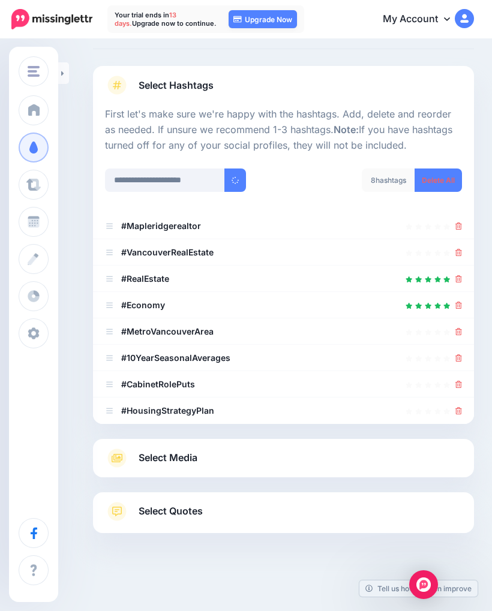
click at [43, 185] on link "Curate" at bounding box center [34, 185] width 30 height 30
click at [49, 226] on link "Schedule" at bounding box center [34, 222] width 30 height 30
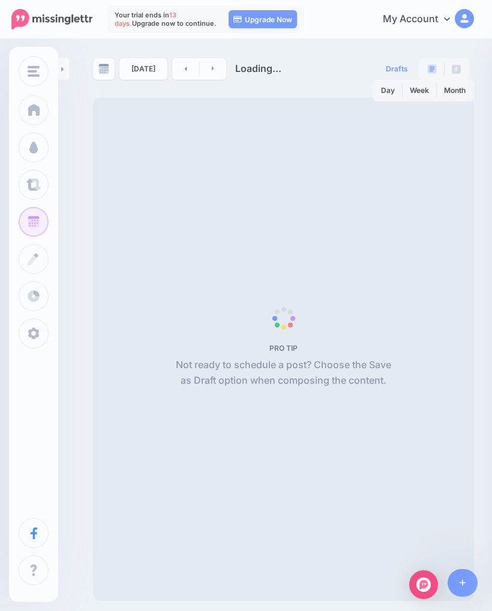
click at [88, 257] on div "[DATE] Loading... Drafts 0 Day Week Month PRO TIP" at bounding box center [283, 329] width 399 height 543
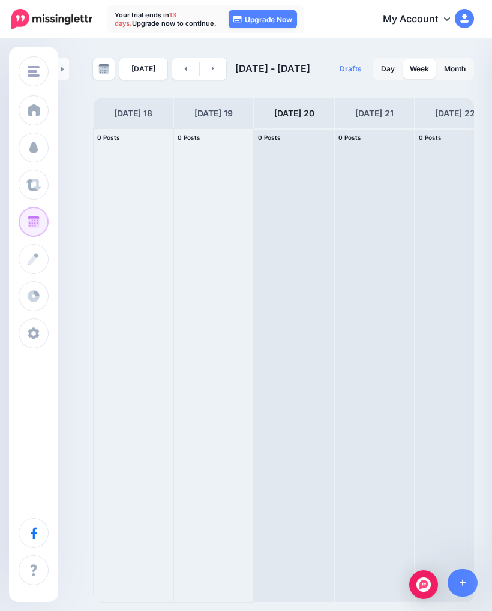
click at [43, 253] on link "Create" at bounding box center [34, 259] width 30 height 30
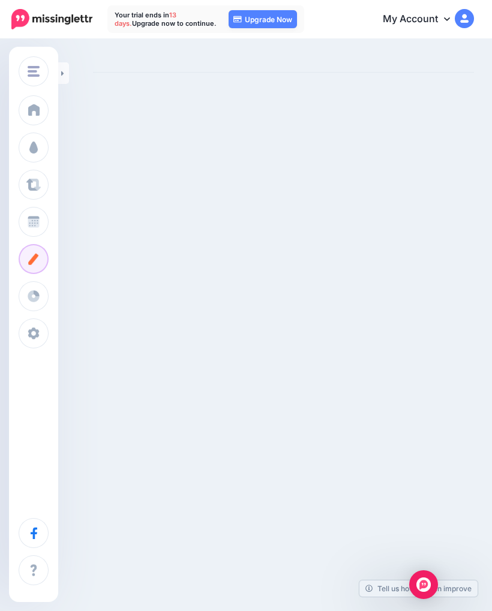
click at [44, 307] on link "Analytics" at bounding box center [34, 296] width 30 height 30
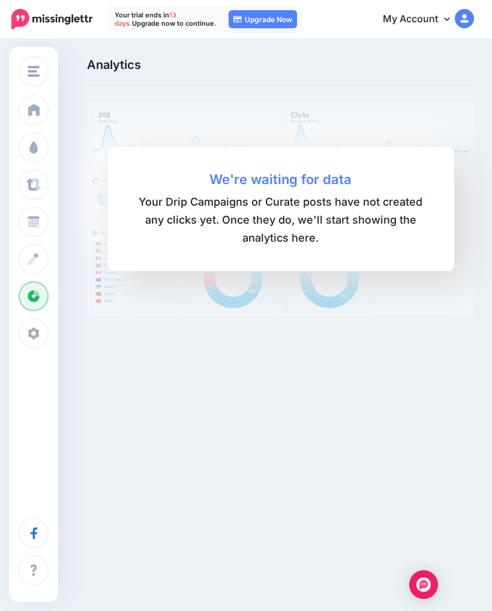
click at [44, 116] on link "Dashboard" at bounding box center [34, 110] width 30 height 30
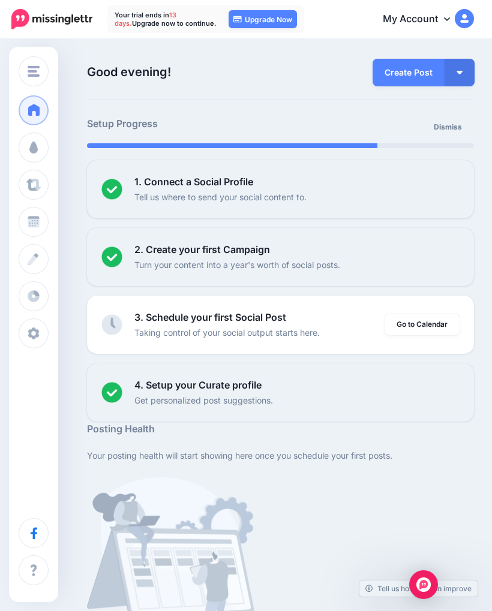
click at [432, 322] on link "Go to Calendar" at bounding box center [422, 325] width 75 height 22
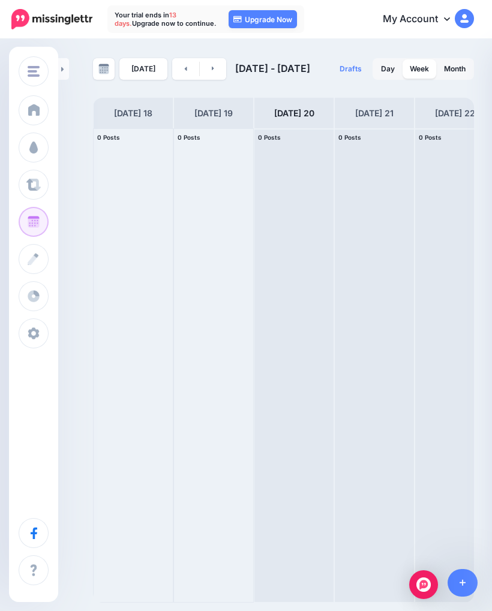
click at [0, 0] on span "Post" at bounding box center [0, 0] width 0 height 0
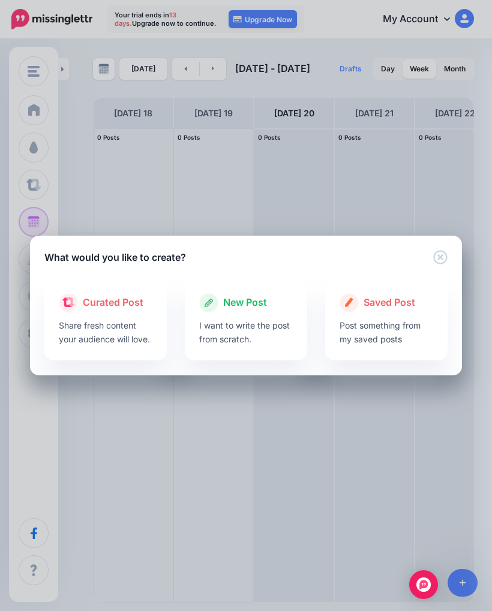
click at [410, 322] on p "Post something from my saved posts" at bounding box center [387, 333] width 94 height 28
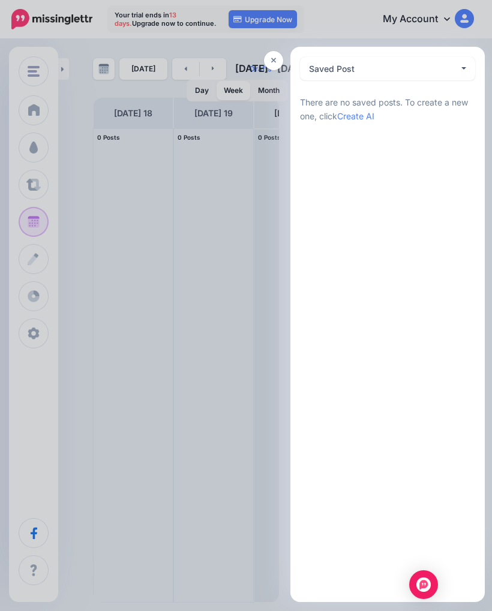
click at [275, 55] on link at bounding box center [273, 60] width 19 height 19
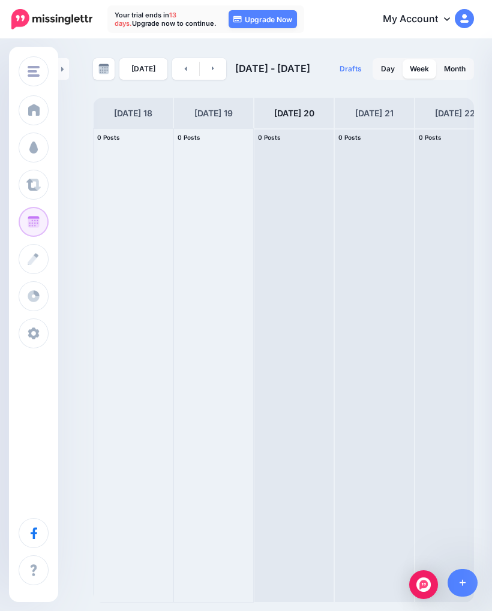
click at [0, 0] on span "Post" at bounding box center [0, 0] width 0 height 0
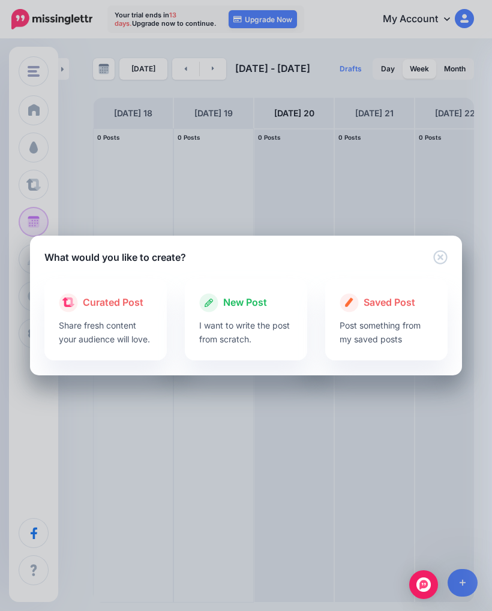
click at [128, 315] on div at bounding box center [106, 316] width 94 height 6
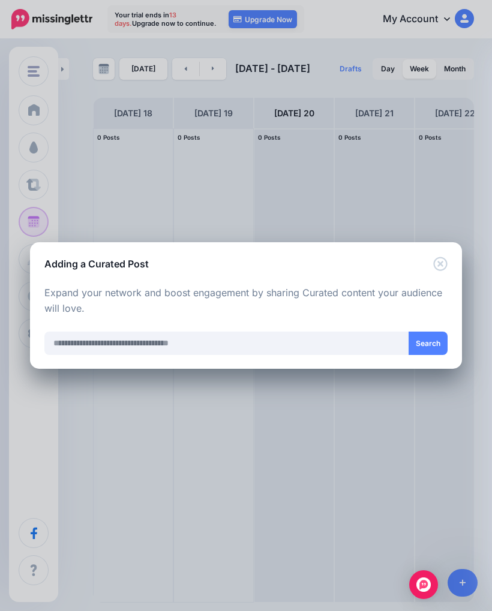
click at [443, 264] on icon "Close" at bounding box center [440, 264] width 14 height 14
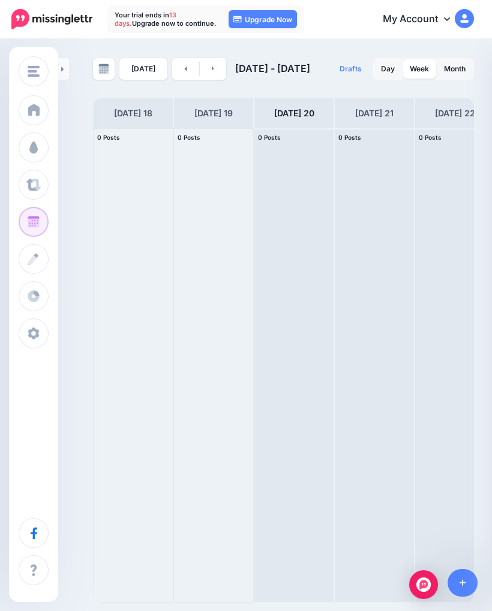
click at [0, 0] on link "Post" at bounding box center [0, 0] width 0 height 0
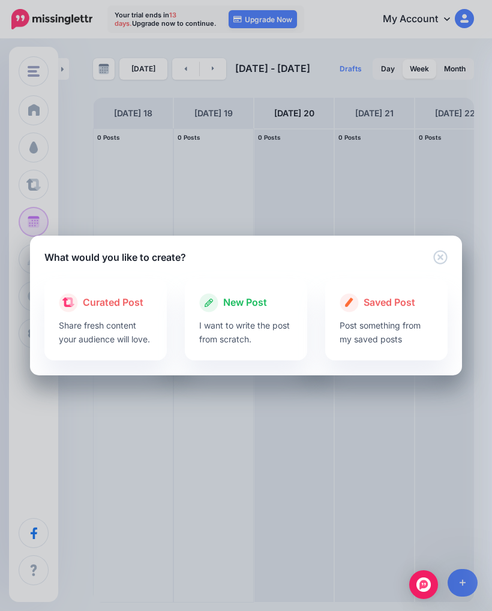
click at [246, 332] on p "I want to write the post from scratch." at bounding box center [246, 333] width 94 height 28
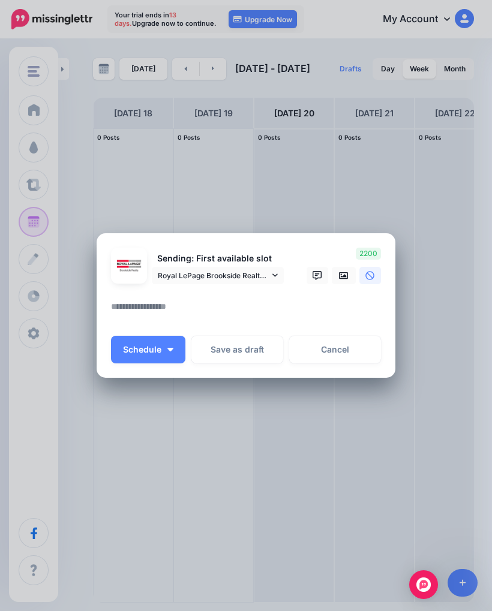
click at [322, 276] on icon at bounding box center [318, 276] width 10 height 10
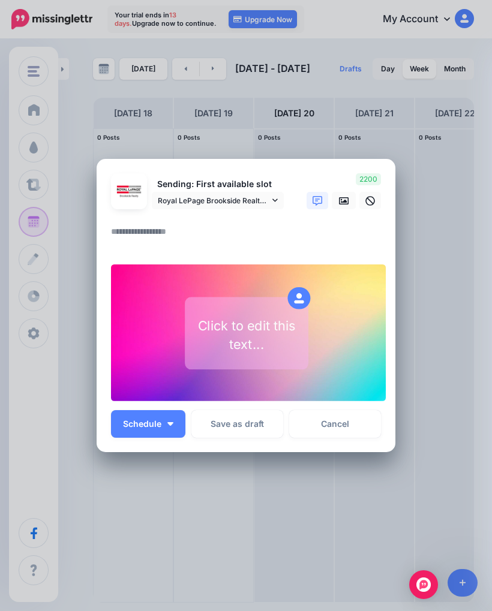
click at [334, 426] on link "Cancel" at bounding box center [335, 424] width 92 height 28
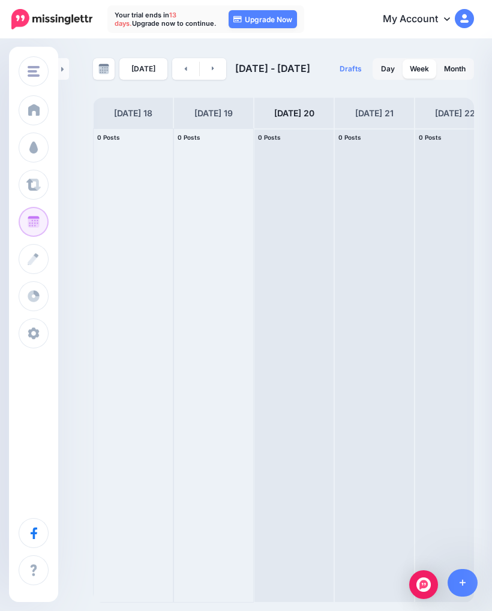
click at [34, 120] on link "Dashboard" at bounding box center [34, 110] width 30 height 30
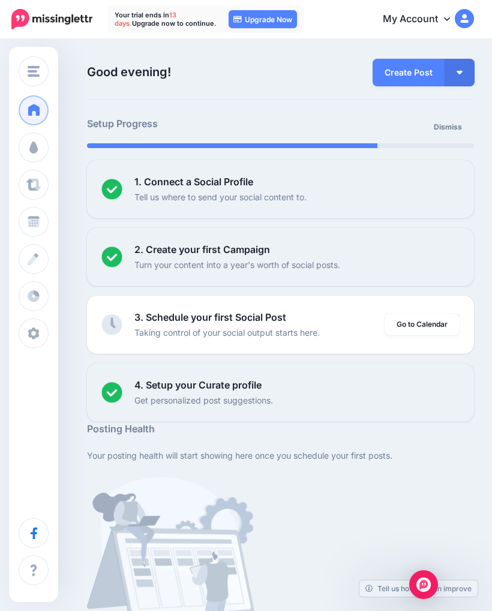
click at [49, 195] on link "Curate" at bounding box center [34, 185] width 30 height 30
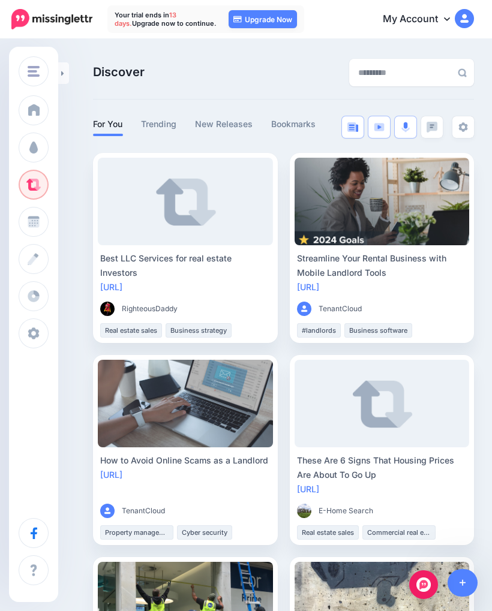
click at [37, 70] on img "button" at bounding box center [34, 71] width 12 height 11
click at [49, 298] on link "Analytics" at bounding box center [34, 296] width 30 height 30
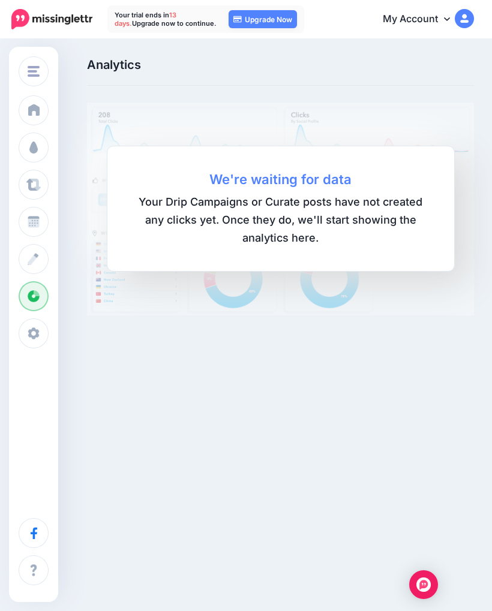
click at [39, 76] on img "button" at bounding box center [34, 71] width 12 height 11
click at [54, 72] on span "Brookside Realty" at bounding box center [80, 72] width 68 height 14
click at [460, 116] on img at bounding box center [280, 209] width 387 height 213
click at [412, 18] on link "My Account" at bounding box center [422, 19] width 103 height 29
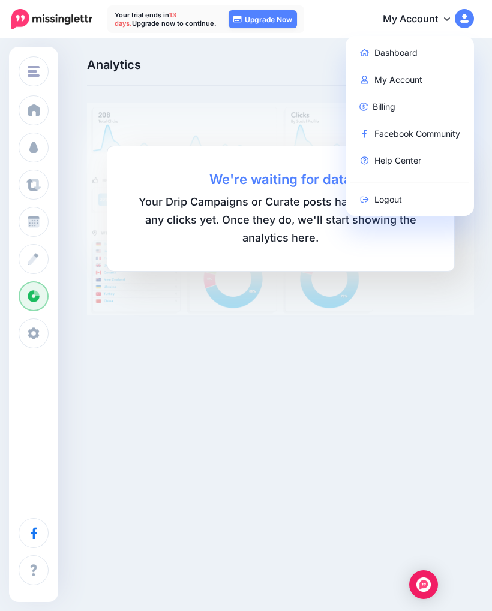
click at [409, 45] on link "Dashboard" at bounding box center [409, 52] width 119 height 23
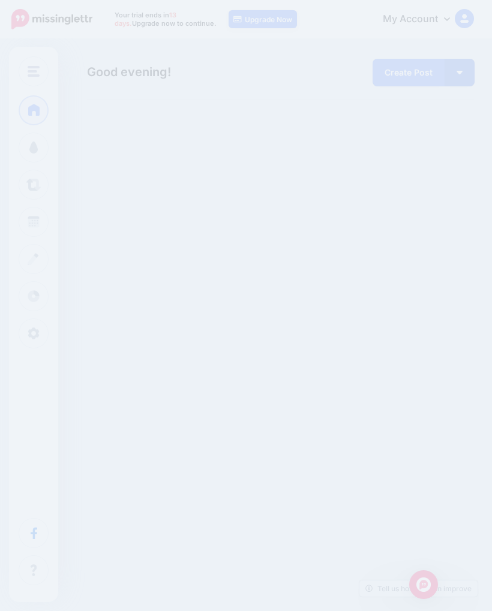
click at [422, 18] on link "My Account" at bounding box center [422, 19] width 103 height 29
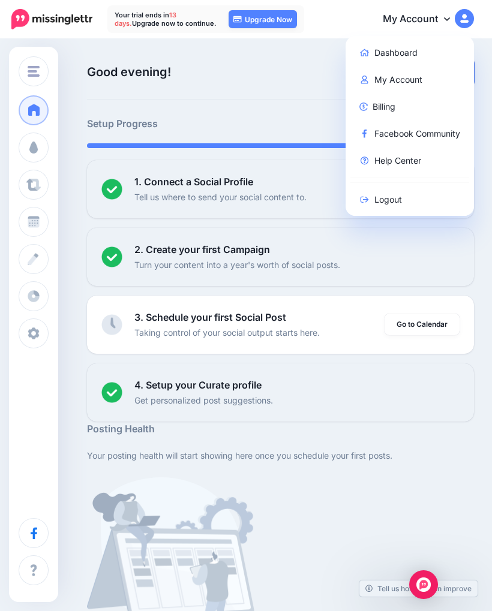
click at [314, 85] on p "Good evening! Here's an overview of your activity and recommendations for this …" at bounding box center [213, 72] width 252 height 28
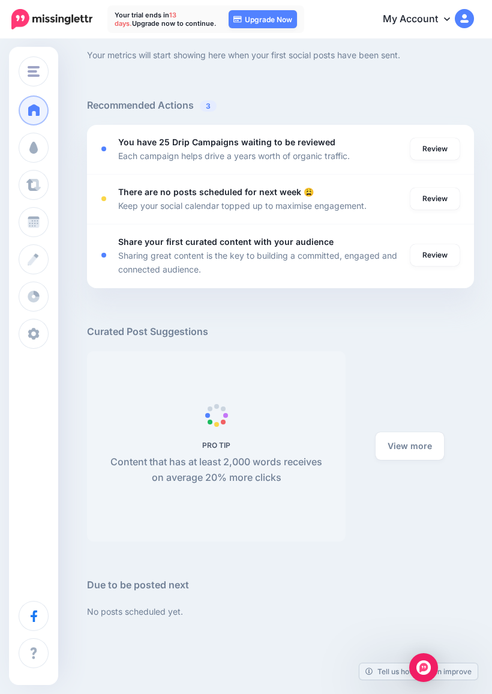
scroll to position [654, 0]
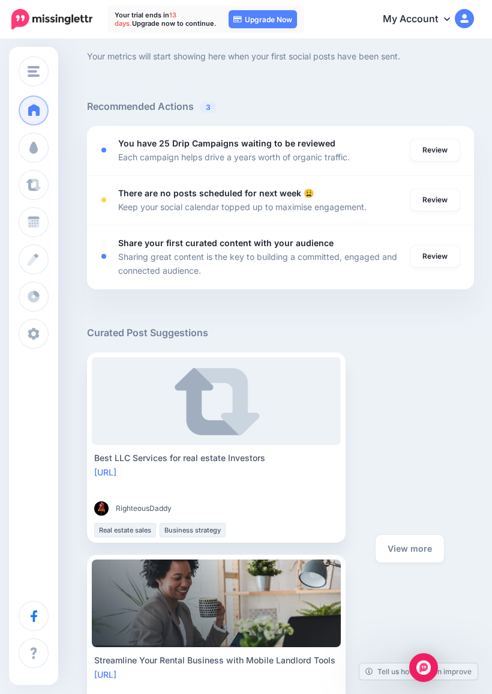
click at [446, 153] on link "Review" at bounding box center [434, 150] width 49 height 22
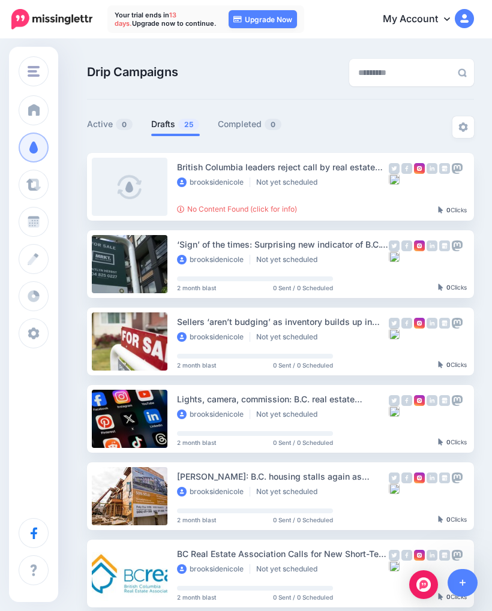
click at [128, 179] on link at bounding box center [130, 187] width 76 height 58
click at [417, 280] on div "0" at bounding box center [428, 264] width 78 height 53
click at [433, 247] on img at bounding box center [432, 246] width 11 height 11
click at [434, 277] on div "0" at bounding box center [428, 264] width 78 height 53
click at [292, 248] on div "‘Sign’ of the times: Surprising new indicator of B.C.’s sluggish real estate ma…" at bounding box center [283, 245] width 212 height 14
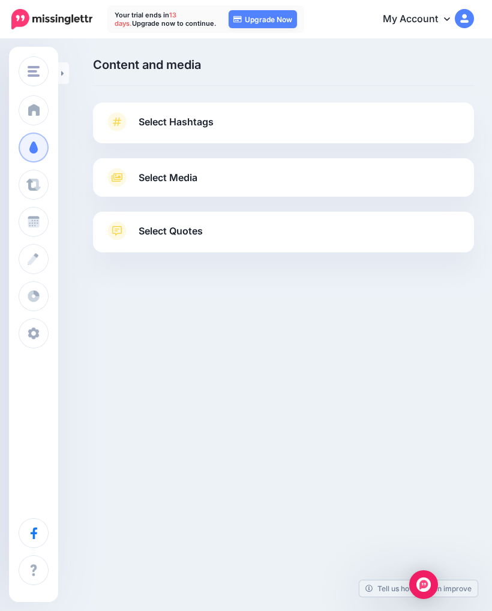
click at [194, 179] on span "Select Media" at bounding box center [168, 178] width 59 height 16
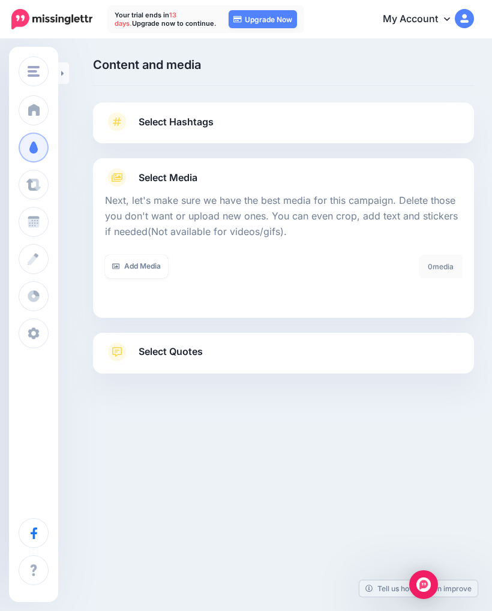
click at [154, 266] on link "Add Media" at bounding box center [136, 266] width 63 height 23
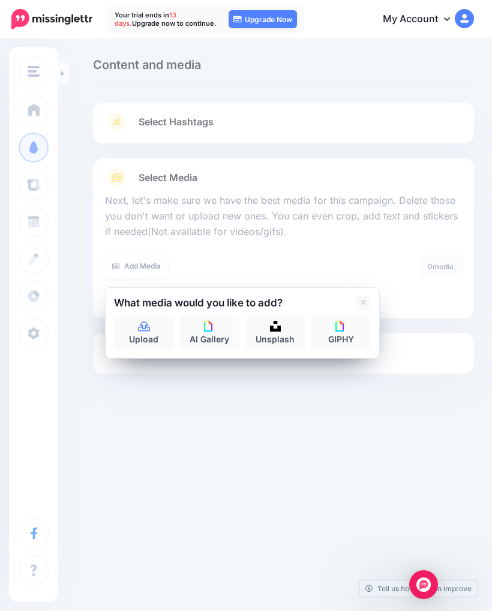
click at [224, 116] on link "Select Hashtags" at bounding box center [283, 127] width 357 height 31
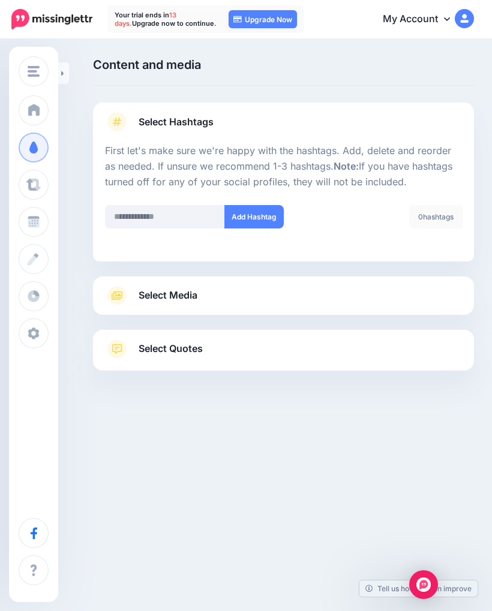
click at [203, 346] on span "Select Quotes" at bounding box center [171, 349] width 64 height 16
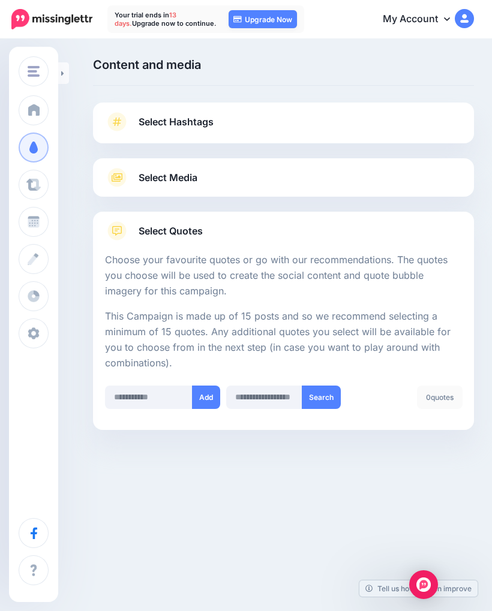
click at [17, 606] on div "Brookside Realty Brookside Realty Add Workspace Dashboard Campaigns Curate Sche…" at bounding box center [246, 305] width 492 height 611
click at [25, 610] on div "Brookside Realty Brookside Realty Add Workspace Dashboard Campaigns Curate Sche…" at bounding box center [246, 305] width 492 height 611
click at [95, 85] on div "Content and media Choose the content and media that you'd like to use in this c…" at bounding box center [283, 72] width 381 height 28
click at [68, 63] on link at bounding box center [63, 73] width 11 height 22
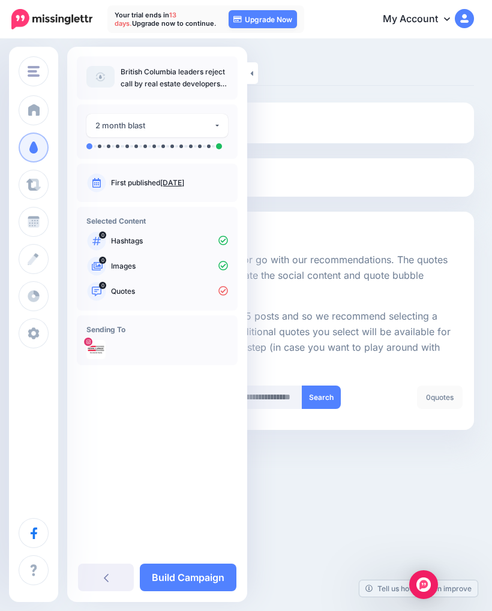
click at [194, 590] on link "Build Campaign" at bounding box center [188, 578] width 97 height 28
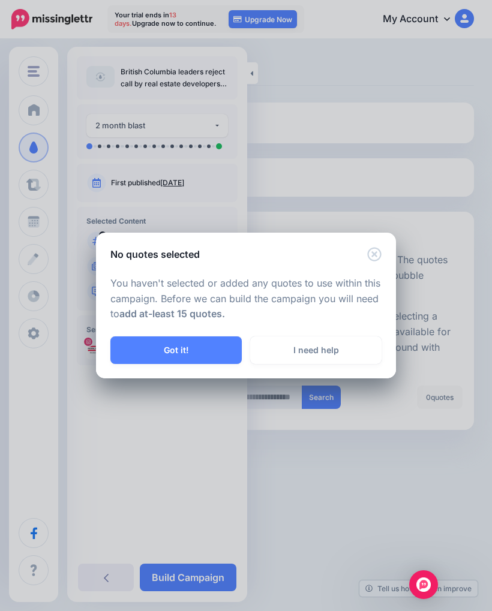
click at [311, 352] on link "I need help" at bounding box center [315, 351] width 131 height 28
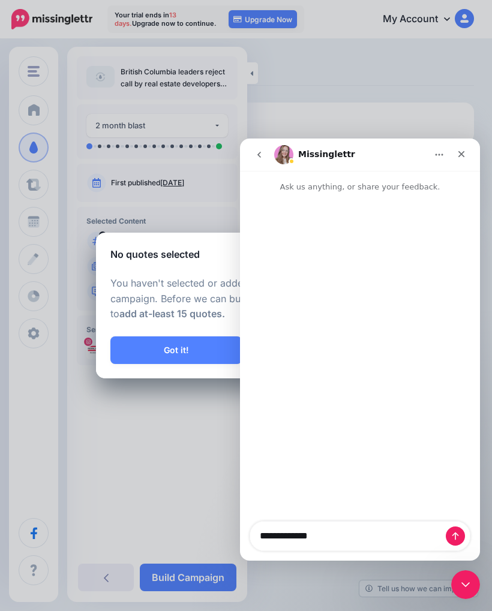
click at [465, 152] on icon "Close" at bounding box center [462, 154] width 10 height 10
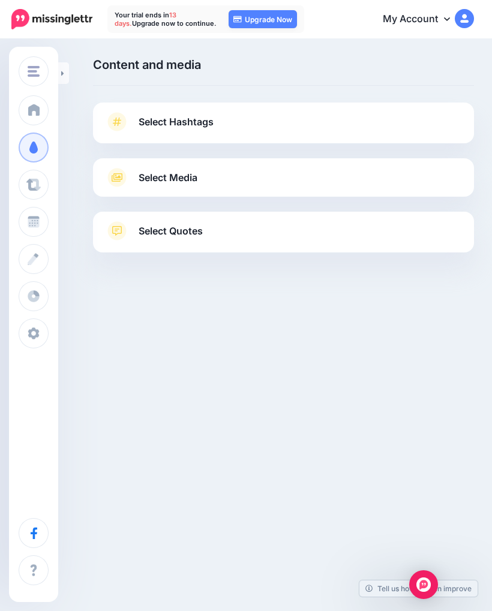
click at [348, 124] on link "Select Hashtags" at bounding box center [283, 127] width 357 height 31
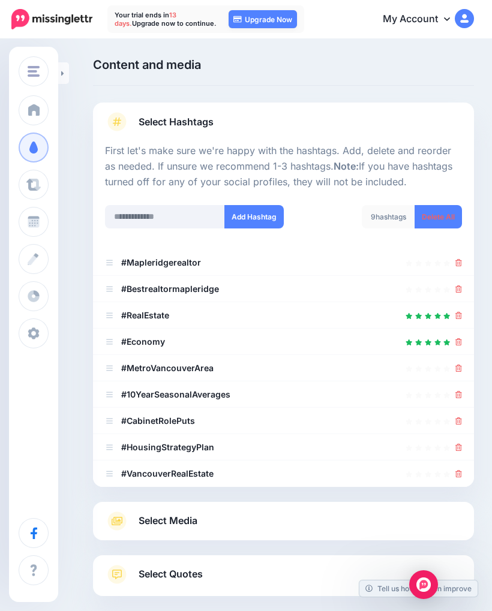
scroll to position [74, 0]
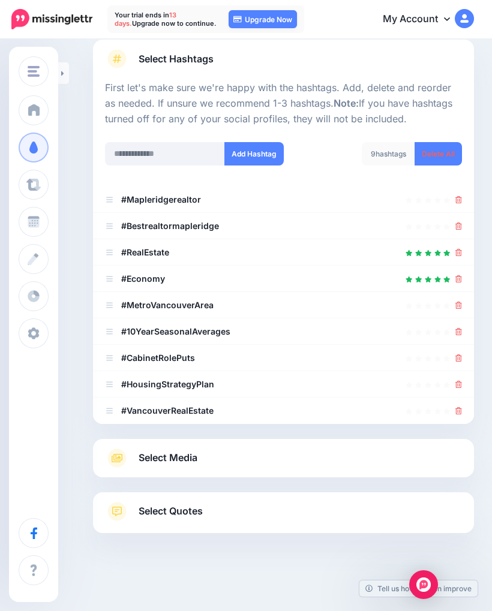
click at [296, 449] on link "Select Media" at bounding box center [283, 458] width 357 height 19
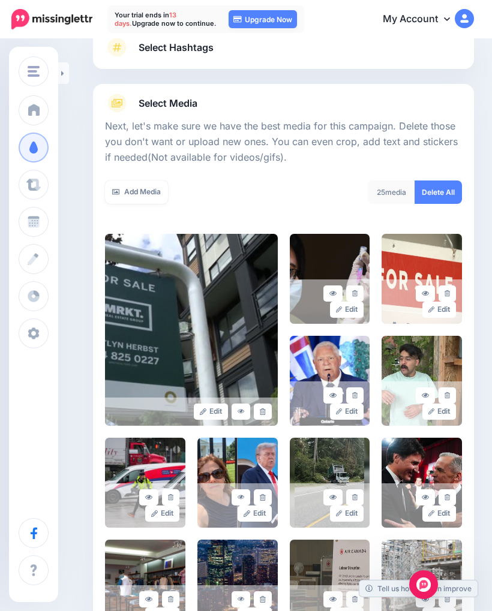
click at [392, 192] on div "25 media" at bounding box center [391, 192] width 47 height 23
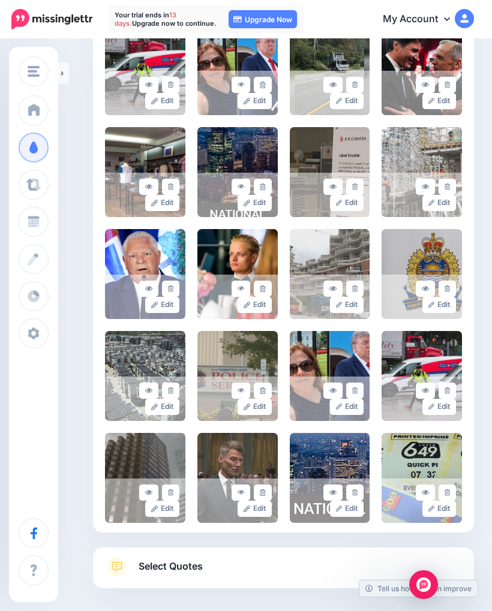
scroll to position [541, 0]
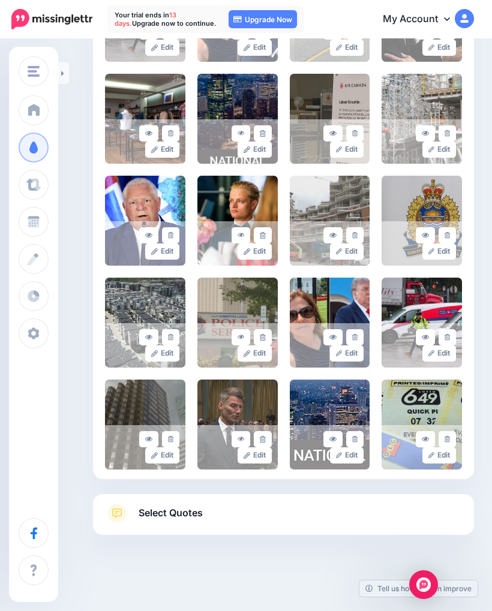
click at [191, 510] on span "Select Quotes" at bounding box center [171, 513] width 64 height 16
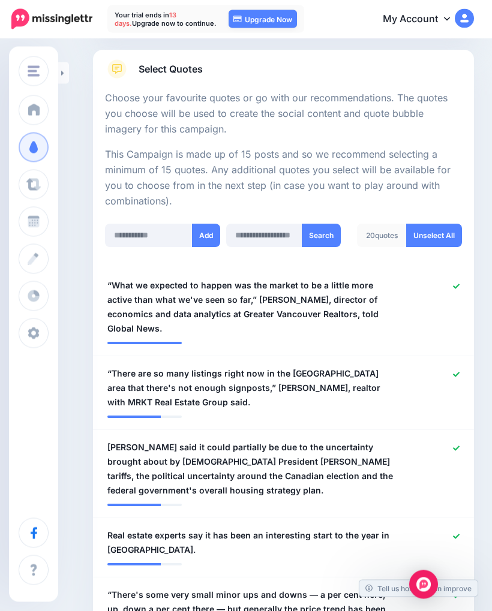
scroll to position [0, 0]
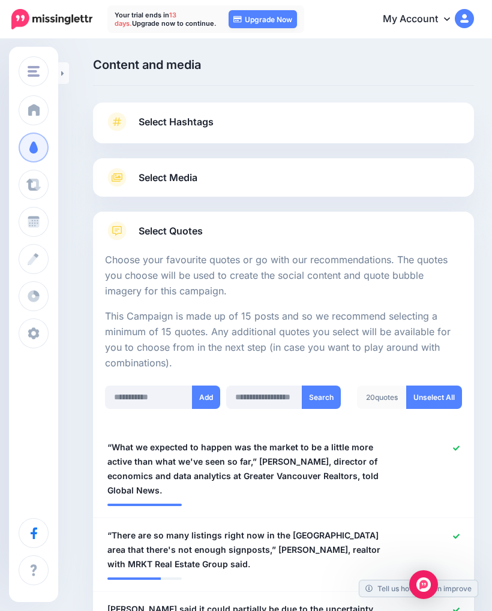
click at [417, 232] on link "Select Quotes" at bounding box center [283, 236] width 357 height 31
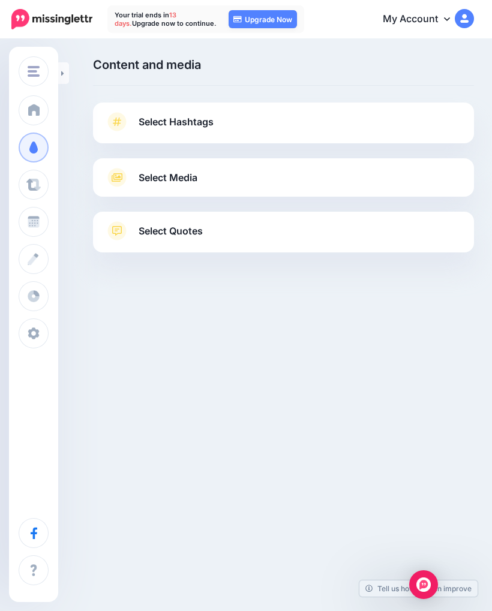
click at [184, 224] on span "Select Quotes" at bounding box center [171, 231] width 64 height 16
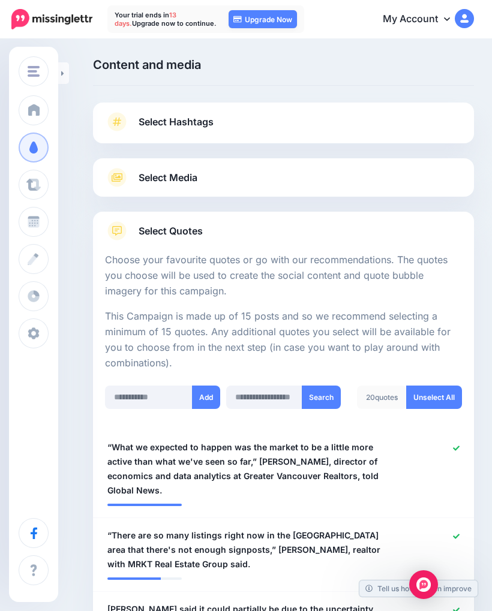
click at [181, 224] on span "Select Quotes" at bounding box center [171, 231] width 64 height 16
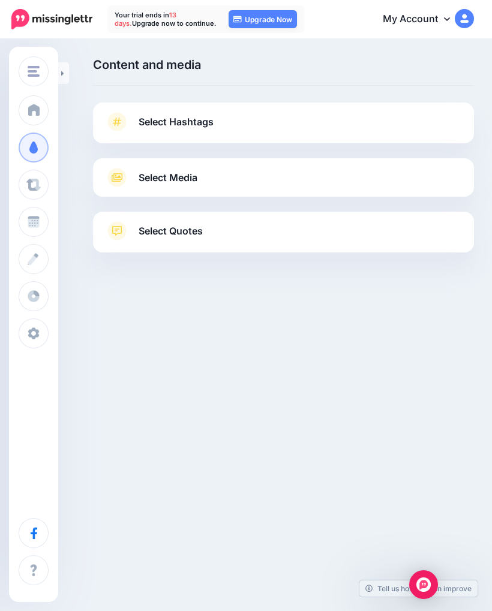
click at [41, 178] on link "Curate" at bounding box center [34, 185] width 30 height 30
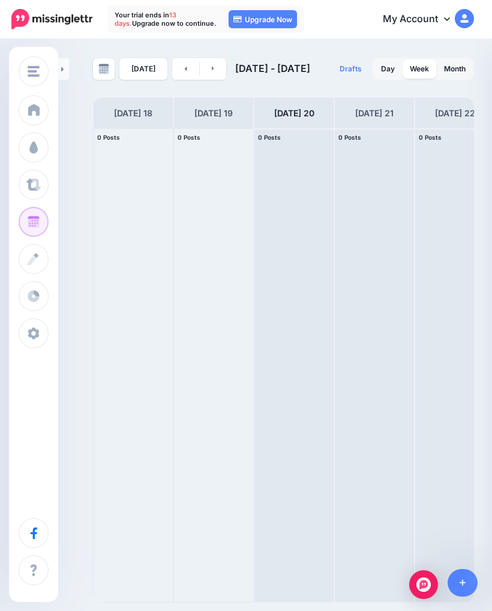
click at [40, 253] on link "Create" at bounding box center [34, 259] width 30 height 30
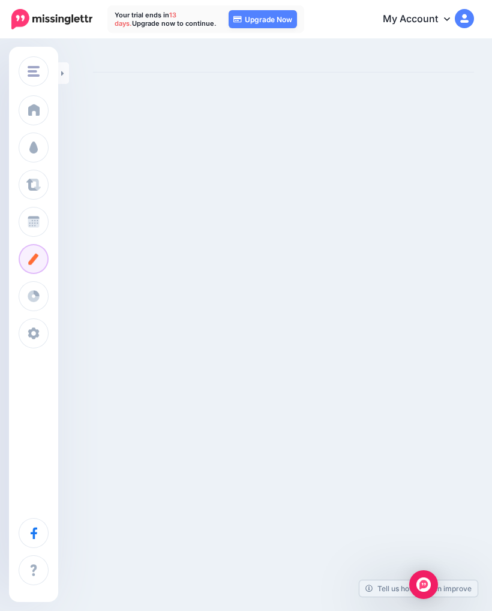
click at [33, 113] on span at bounding box center [34, 110] width 16 height 12
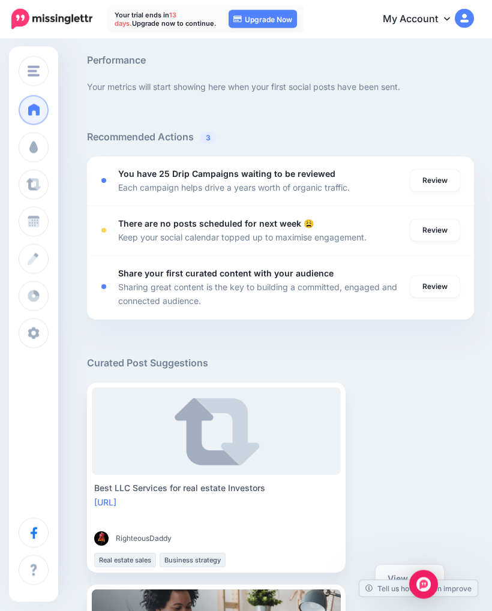
scroll to position [623, 0]
click at [440, 182] on link "Review" at bounding box center [434, 181] width 49 height 22
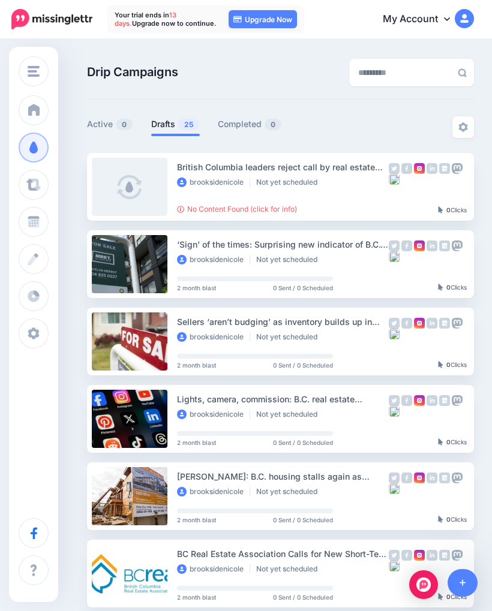
click at [464, 130] on img at bounding box center [463, 127] width 10 height 10
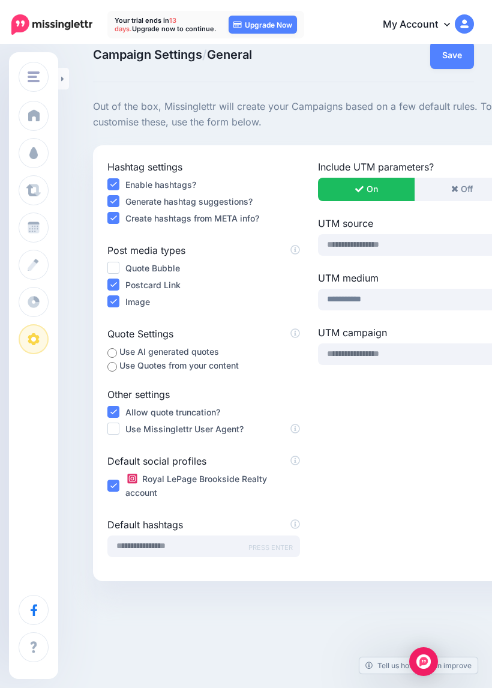
scroll to position [11, 0]
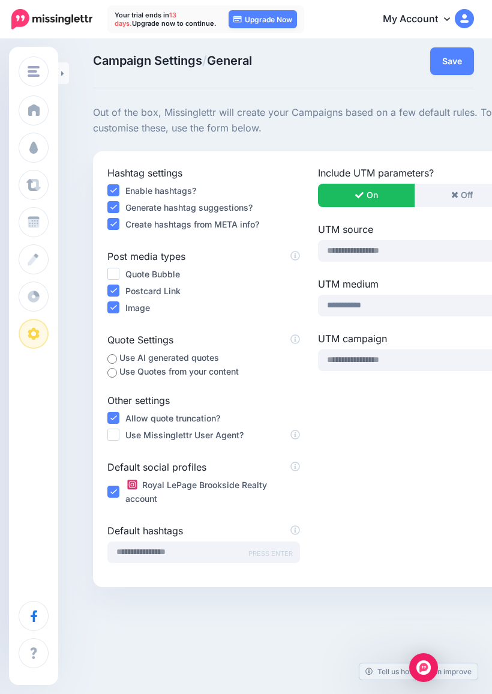
click at [115, 350] on div "Use AI generated quotes" at bounding box center [203, 357] width 193 height 14
click at [119, 364] on label "Use Quotes from your content" at bounding box center [178, 371] width 119 height 14
click at [449, 62] on button "Save" at bounding box center [452, 61] width 44 height 28
click at [40, 151] on span at bounding box center [34, 148] width 16 height 12
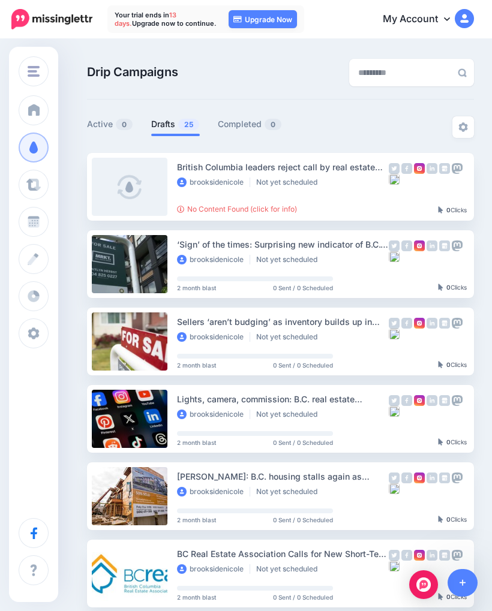
click at [34, 113] on span at bounding box center [34, 110] width 16 height 12
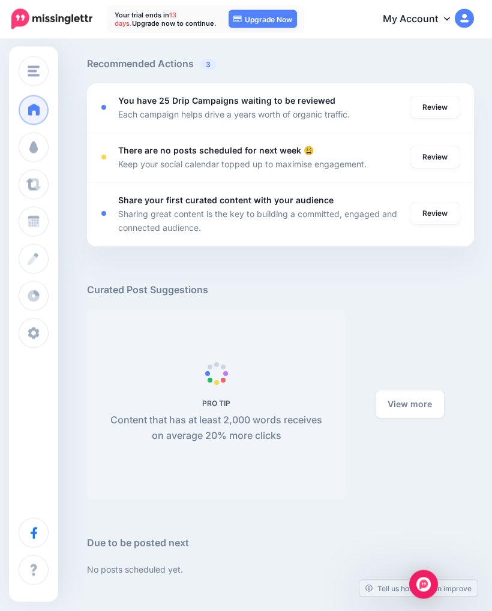
scroll to position [697, 0]
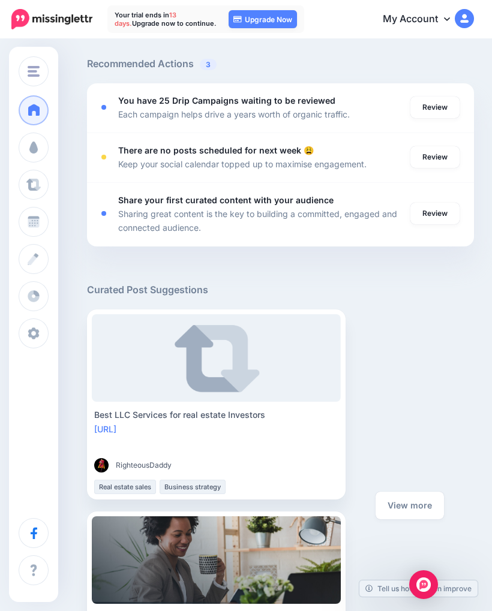
click at [437, 154] on link "Review" at bounding box center [434, 157] width 49 height 22
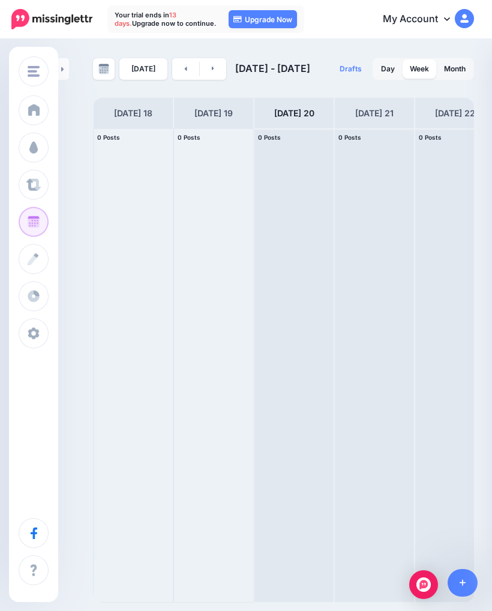
click at [420, 580] on img "Open Intercom Messenger" at bounding box center [423, 585] width 14 height 14
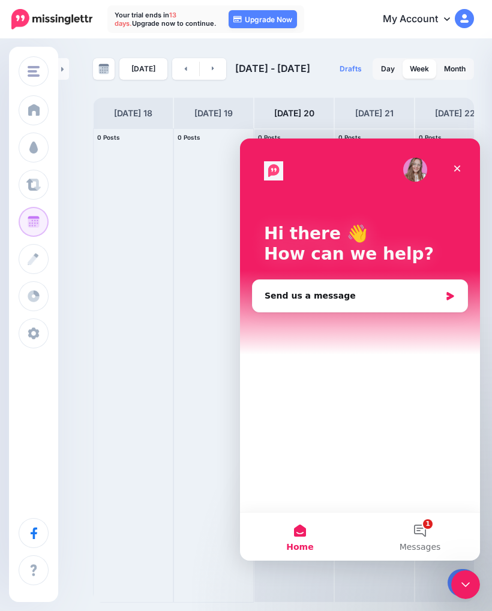
click at [313, 543] on button "Home" at bounding box center [300, 537] width 120 height 48
click at [456, 579] on div "Close Intercom Messenger" at bounding box center [465, 585] width 29 height 29
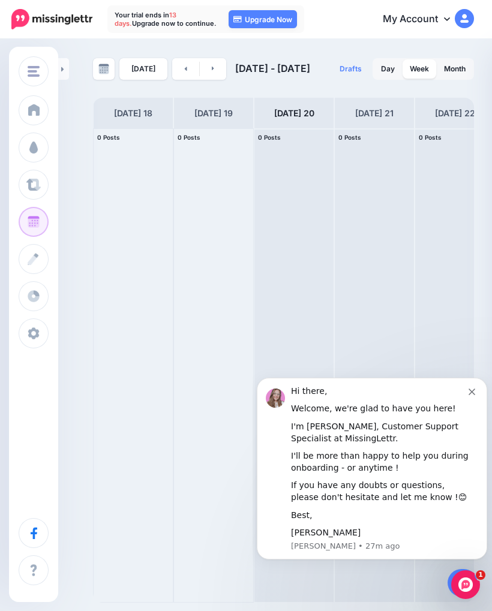
click at [472, 581] on icon "Open Intercom Messenger" at bounding box center [466, 585] width 20 height 20
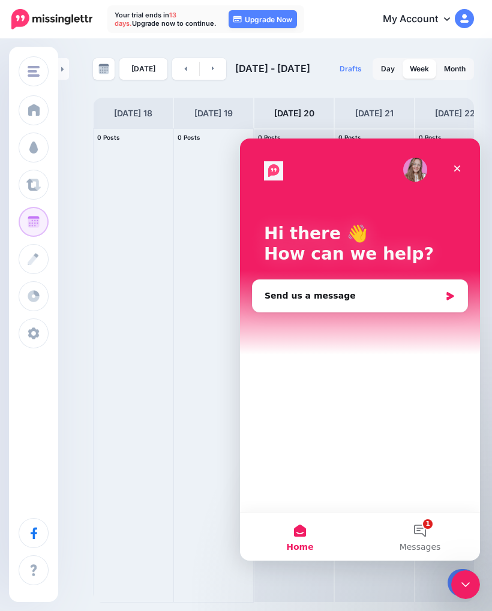
click at [466, 580] on icon "Close Intercom Messenger" at bounding box center [465, 585] width 14 height 14
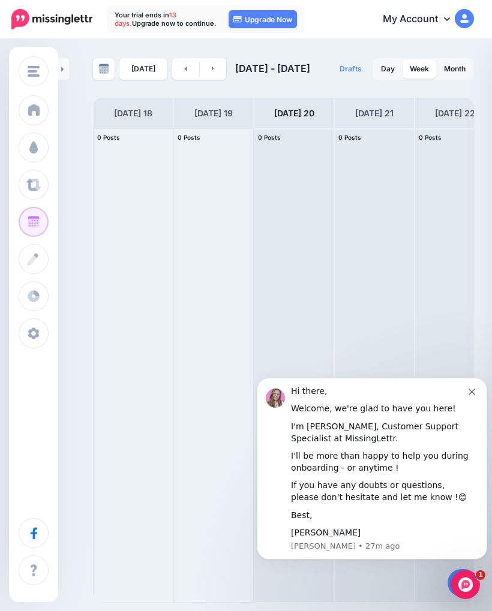
click at [472, 395] on icon "Dismiss notification" at bounding box center [472, 392] width 7 height 7
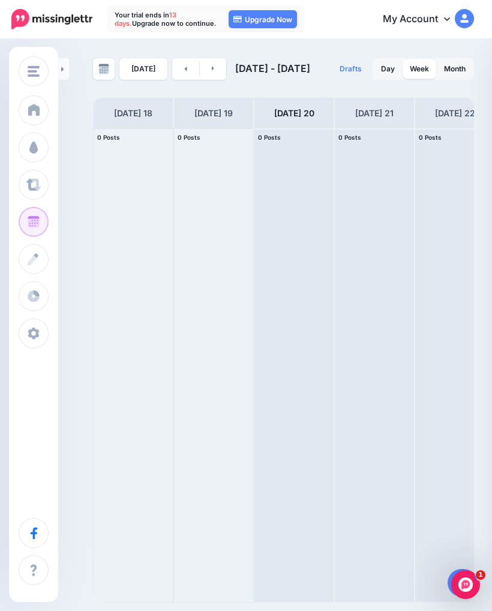
click at [335, 194] on div at bounding box center [374, 365] width 79 height 473
click at [0, 0] on span "Post" at bounding box center [0, 0] width 0 height 0
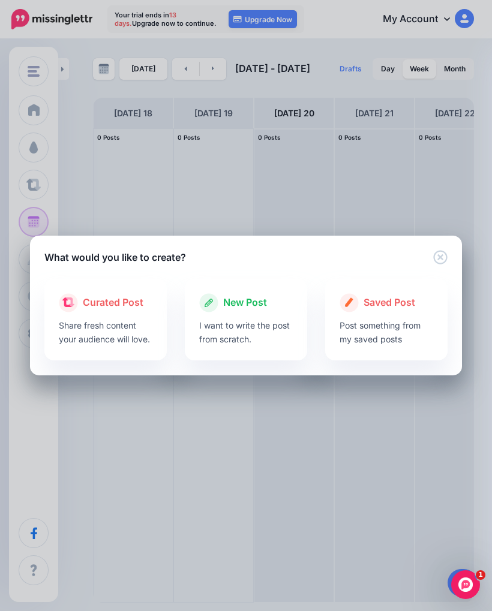
click at [385, 325] on p "Post something from my saved posts" at bounding box center [387, 333] width 94 height 28
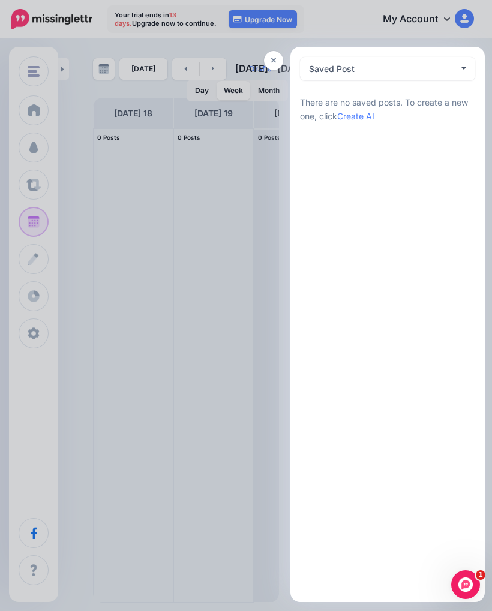
click at [454, 68] on div "Saved Post 0" at bounding box center [384, 69] width 150 height 14
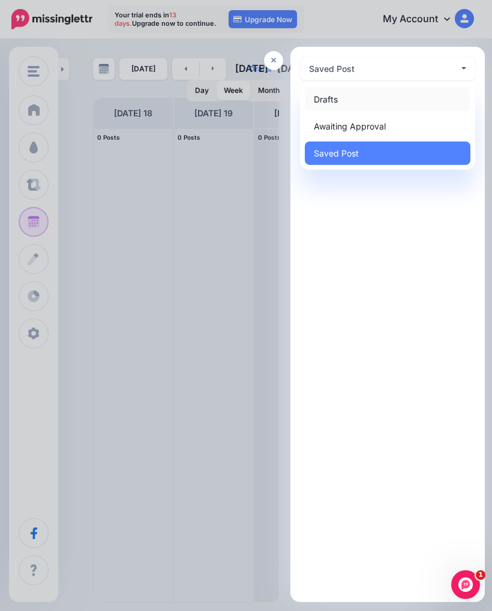
click at [442, 95] on link "Drafts 0" at bounding box center [388, 99] width 166 height 23
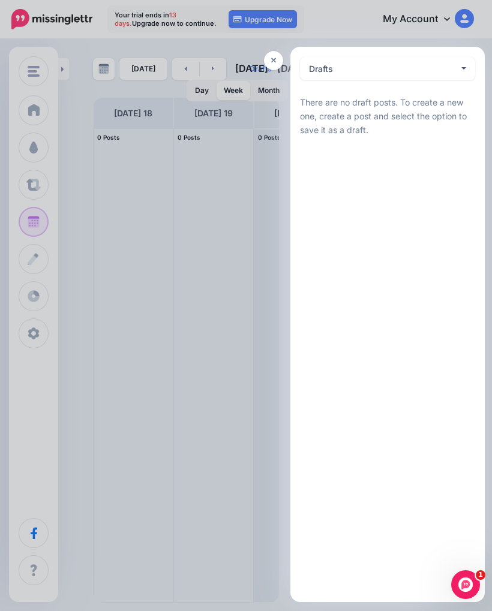
click at [467, 68] on button "Drafts 0" at bounding box center [387, 68] width 175 height 23
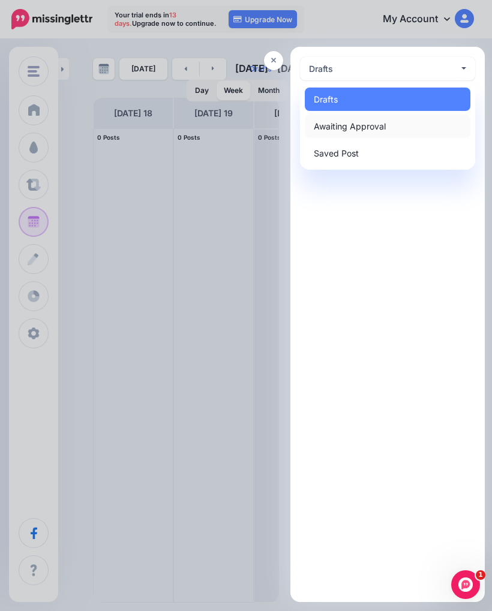
click at [425, 125] on link "Awaiting Approval 0" at bounding box center [388, 126] width 166 height 23
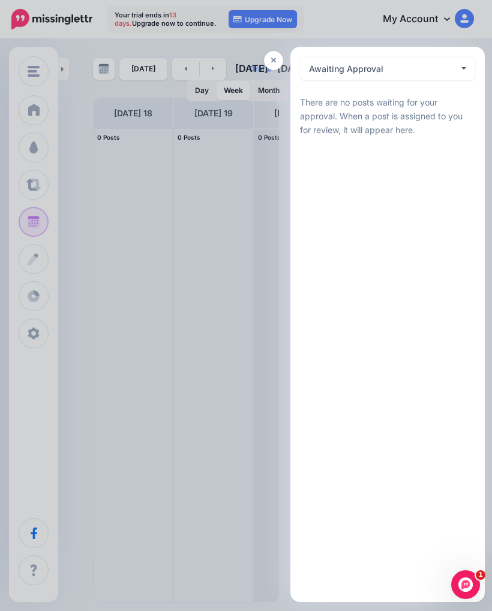
click at [469, 65] on button "Awaiting Approval 0" at bounding box center [387, 68] width 175 height 23
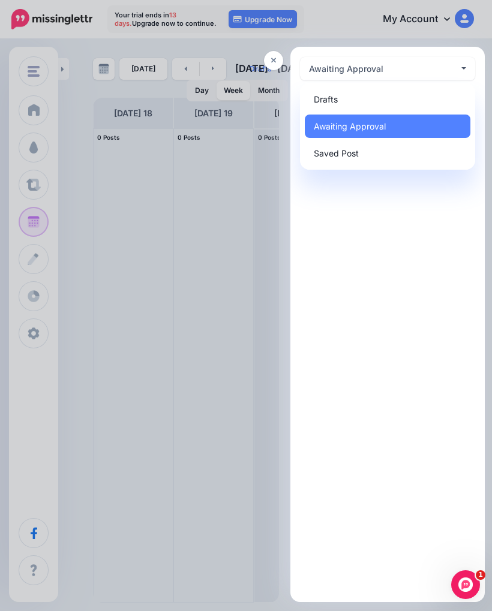
click at [25, 223] on div at bounding box center [246, 305] width 492 height 611
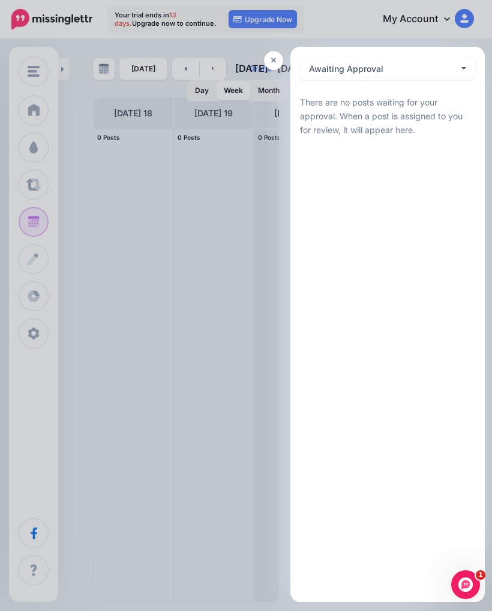
click at [29, 217] on div at bounding box center [246, 305] width 492 height 611
click at [33, 65] on div at bounding box center [246, 305] width 492 height 611
click at [35, 89] on div at bounding box center [246, 305] width 492 height 611
click at [27, 76] on div at bounding box center [246, 305] width 492 height 611
click at [29, 121] on div at bounding box center [246, 305] width 492 height 611
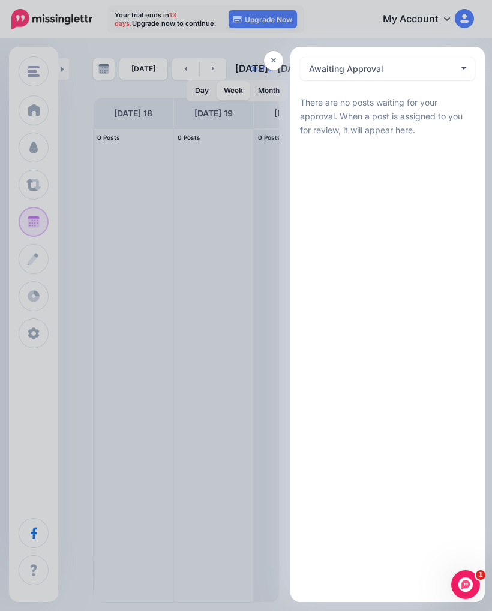
click at [272, 55] on link at bounding box center [273, 60] width 19 height 19
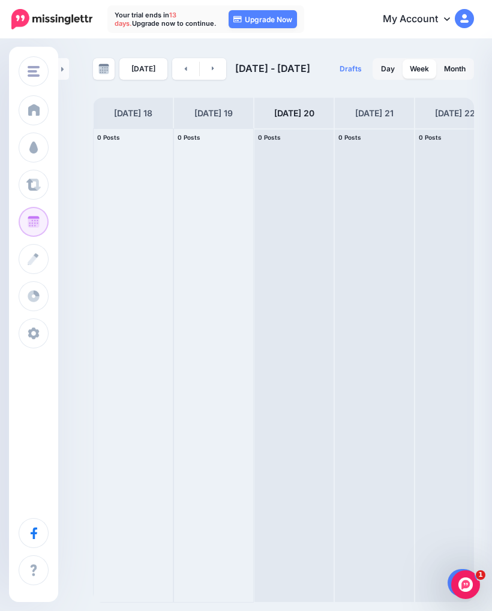
click at [26, 115] on link "Dashboard" at bounding box center [34, 110] width 30 height 30
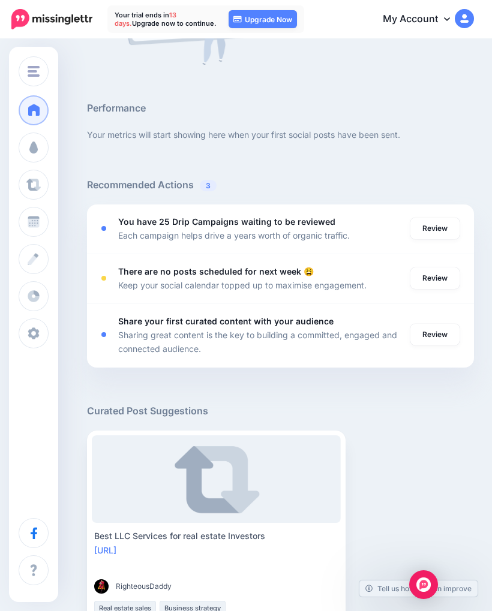
scroll to position [572, 0]
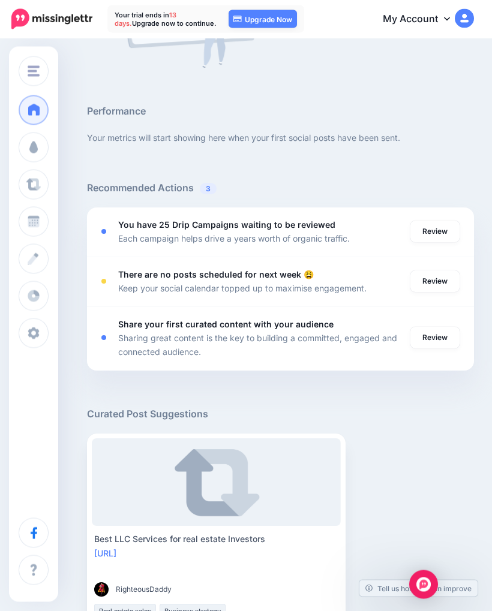
click at [319, 227] on b "You have 25 Drip Campaigns waiting to be reviewed" at bounding box center [226, 225] width 217 height 10
click at [448, 212] on li "You have 25 Drip Campaigns waiting to be reviewed Each campaign helps drive a y…" at bounding box center [280, 233] width 387 height 50
click at [431, 227] on link "Review" at bounding box center [434, 232] width 49 height 22
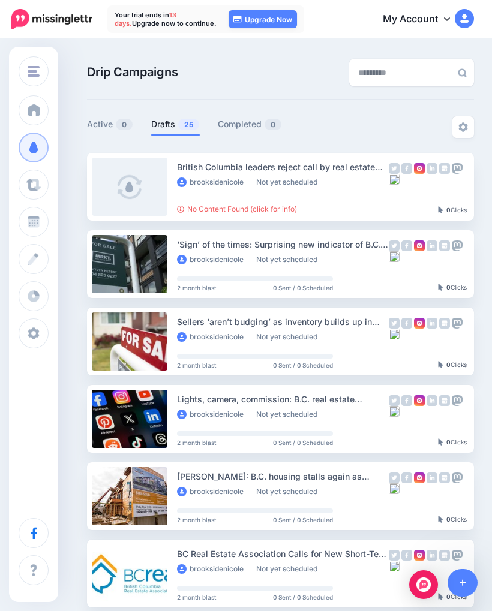
click at [467, 127] on img at bounding box center [463, 127] width 10 height 10
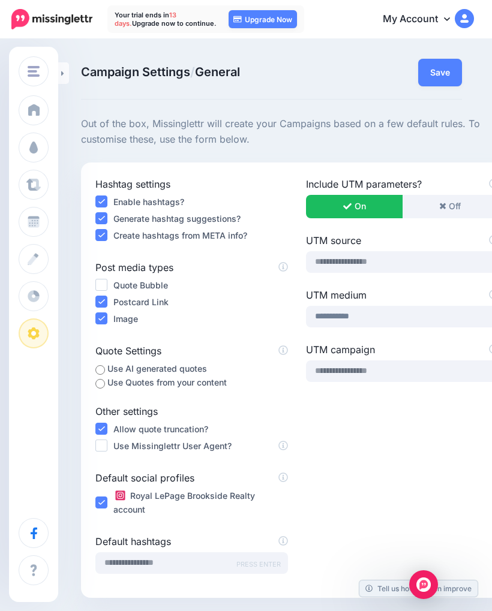
scroll to position [0, 11]
click at [452, 83] on button "Save" at bounding box center [441, 73] width 44 height 28
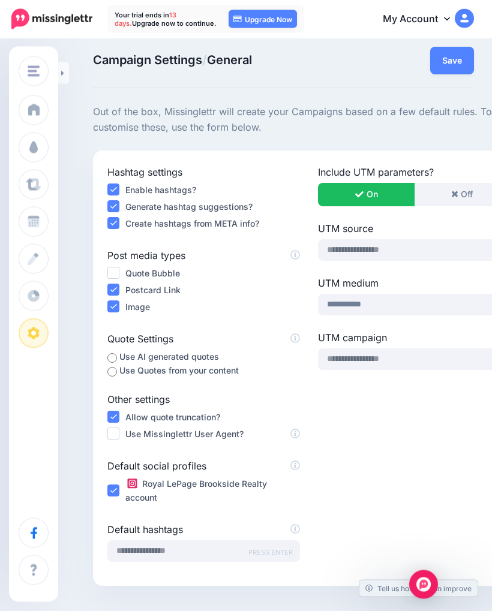
scroll to position [0, 0]
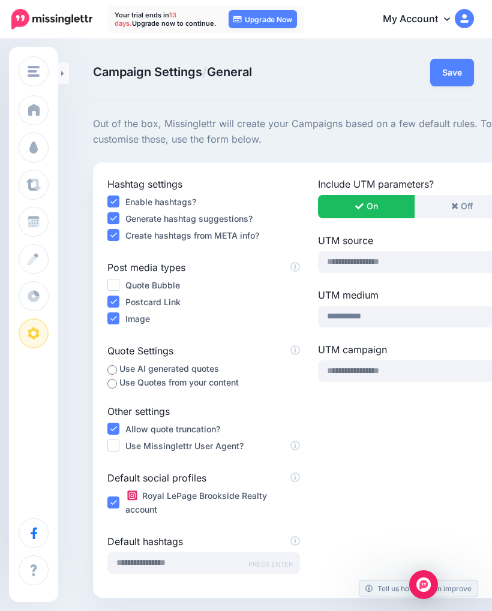
click at [38, 72] on img "button" at bounding box center [34, 71] width 12 height 11
click at [60, 336] on span "Settings" at bounding box center [64, 333] width 34 height 10
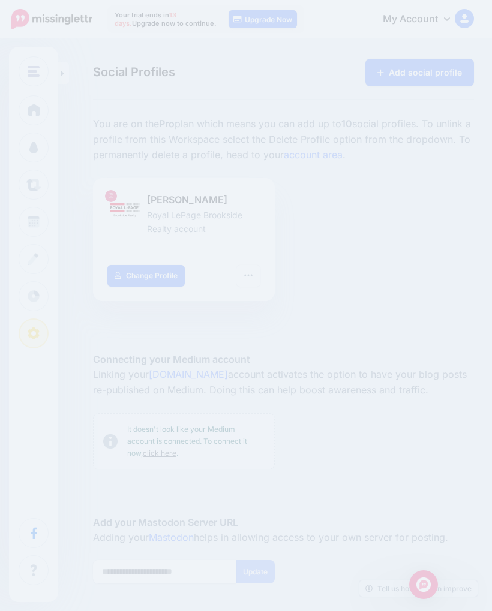
click at [397, 73] on link "Add social profile" at bounding box center [419, 73] width 109 height 28
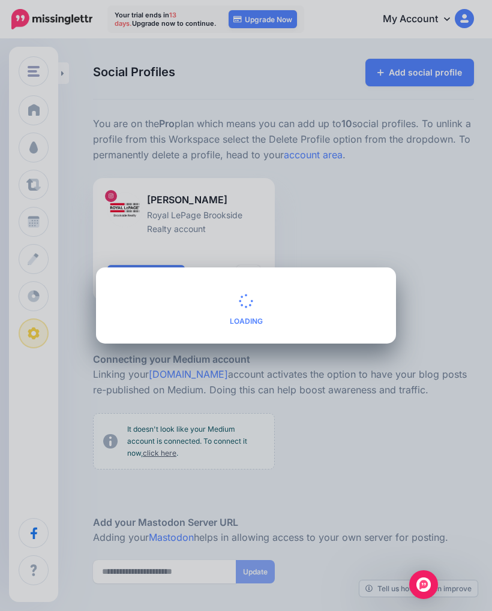
click at [389, 172] on div "Adding a social profile Loading Select the network that you'd like to add to th…" at bounding box center [246, 305] width 492 height 611
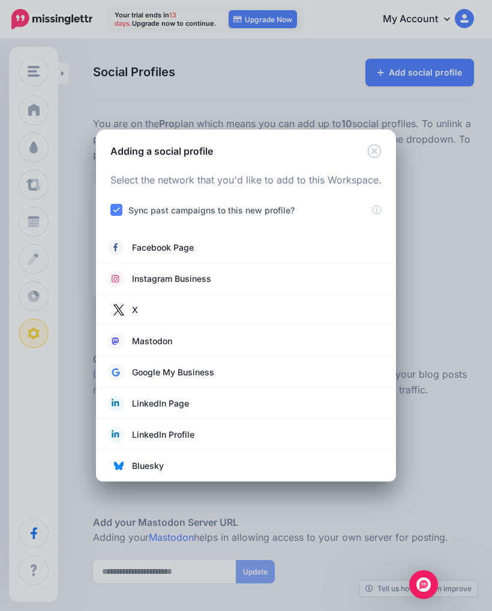
click at [200, 275] on span "Instagram Business" at bounding box center [171, 279] width 79 height 14
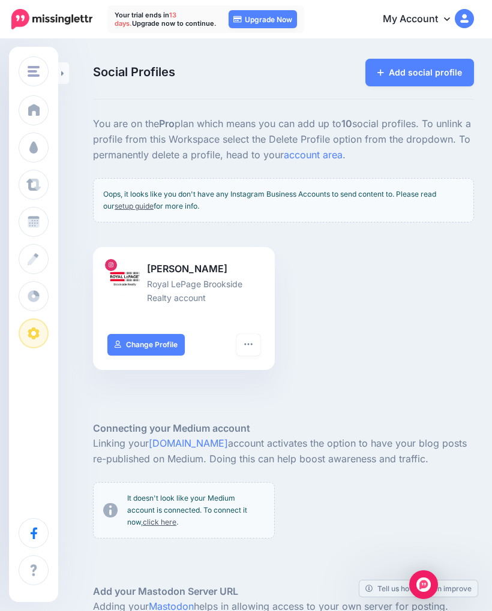
click at [147, 356] on link "Change Profile" at bounding box center [145, 345] width 77 height 22
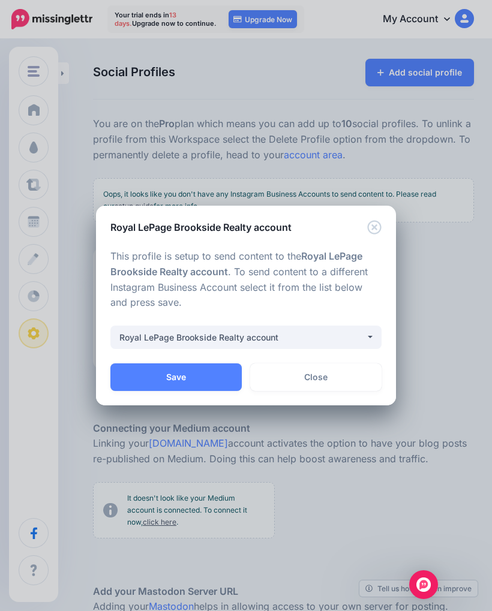
click at [364, 341] on div "Royal LePage Brookside Realty account" at bounding box center [242, 338] width 246 height 14
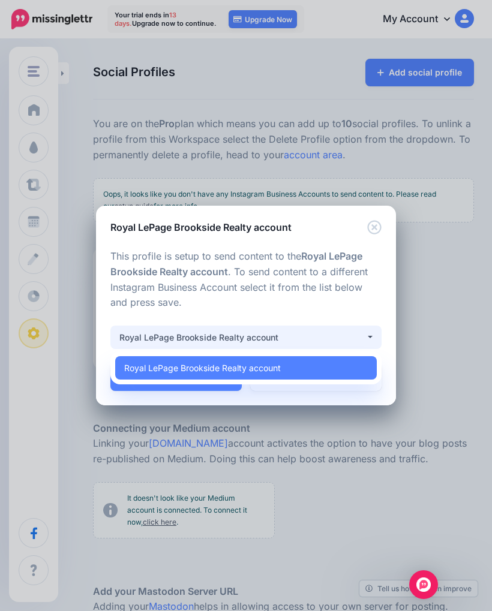
click at [368, 338] on button "Royal LePage Brookside Realty account" at bounding box center [245, 337] width 271 height 23
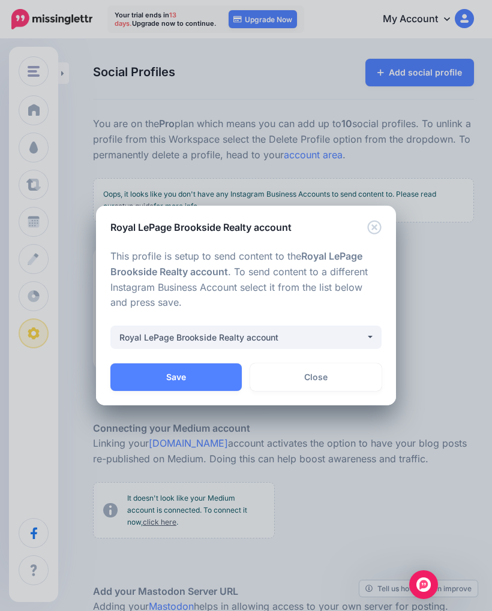
click at [377, 233] on icon "Close" at bounding box center [374, 227] width 14 height 14
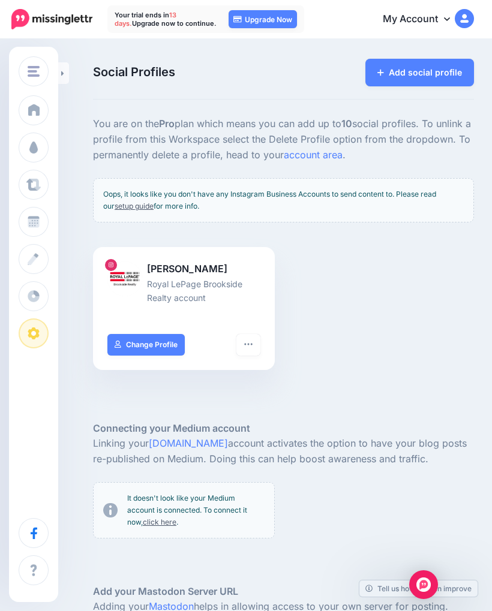
click at [455, 79] on link "Add social profile" at bounding box center [419, 73] width 109 height 28
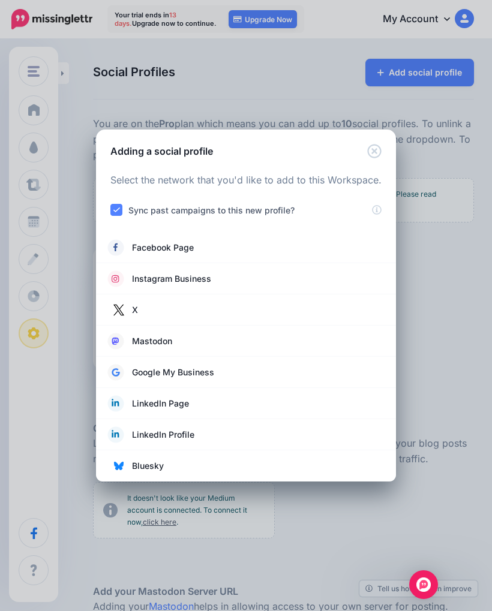
click at [211, 371] on span "Google My Business" at bounding box center [173, 372] width 82 height 14
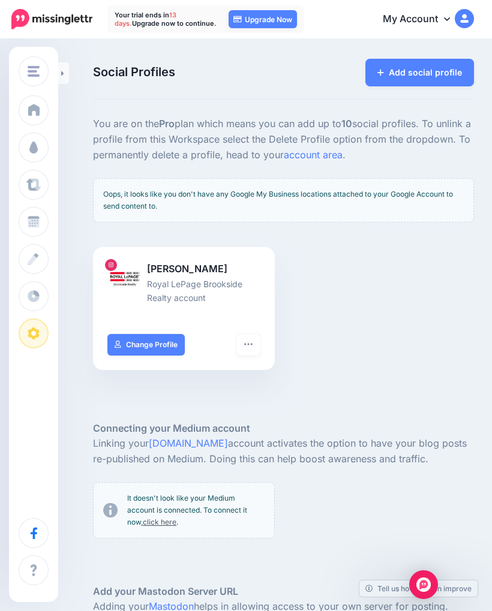
click at [254, 356] on button "button" at bounding box center [248, 345] width 24 height 22
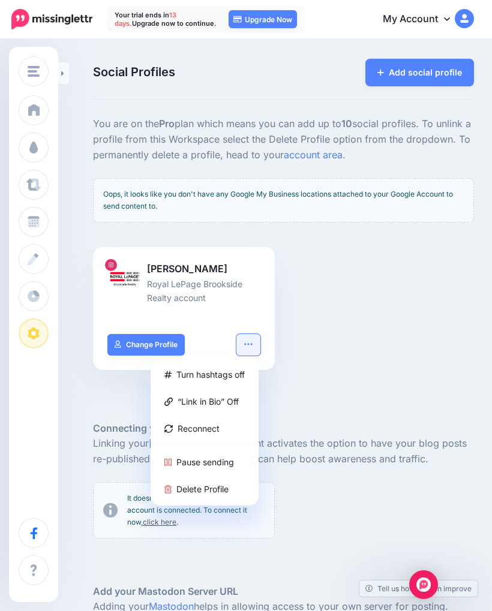
click at [223, 386] on link "Turn hashtags off" at bounding box center [204, 374] width 98 height 23
click at [212, 386] on link "Turn hashtags on" at bounding box center [204, 374] width 98 height 23
click at [385, 320] on div "James Russell Isherwood Royal LePage Brookside Realty account Turn hashtags off…" at bounding box center [283, 316] width 399 height 138
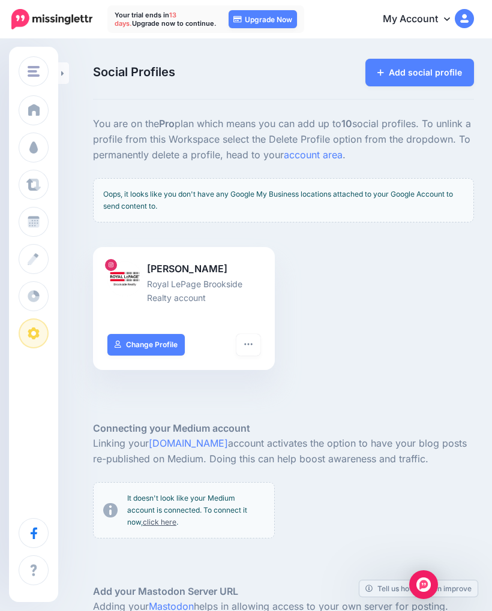
click at [461, 27] on img at bounding box center [464, 18] width 19 height 19
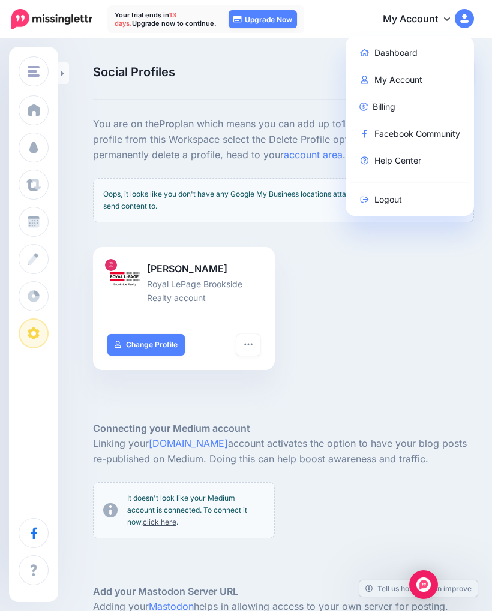
click at [413, 79] on link "My Account" at bounding box center [409, 79] width 119 height 23
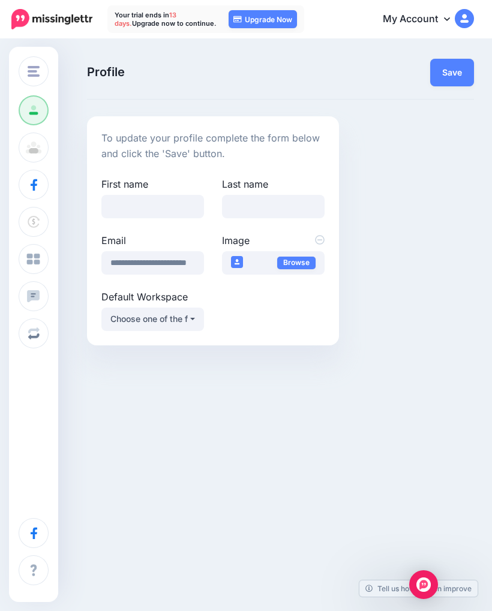
click at [31, 146] on span at bounding box center [34, 148] width 16 height 12
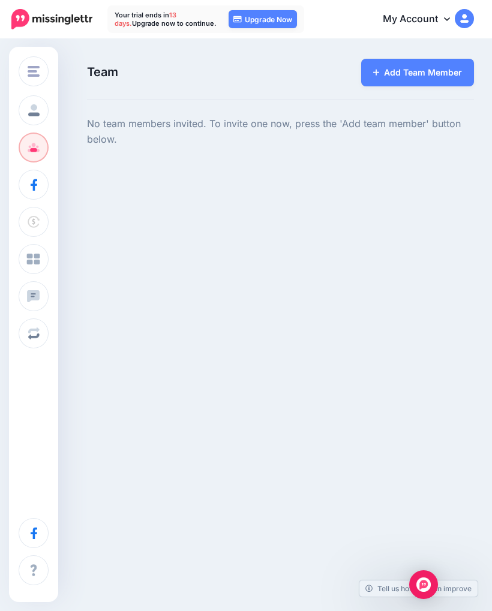
click at [33, 197] on link "Social Accounts" at bounding box center [34, 185] width 30 height 30
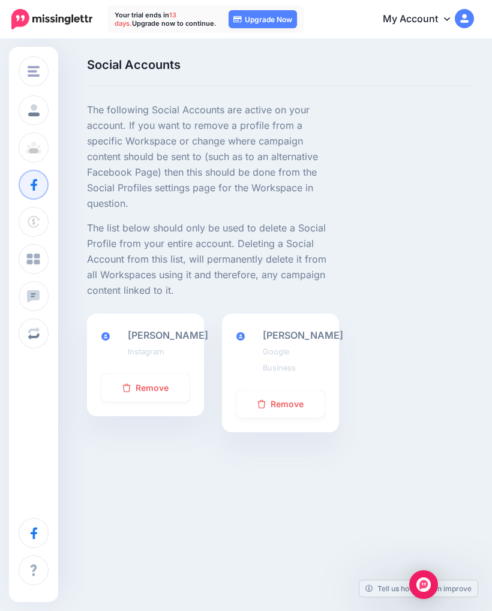
click at [29, 221] on span at bounding box center [34, 222] width 16 height 12
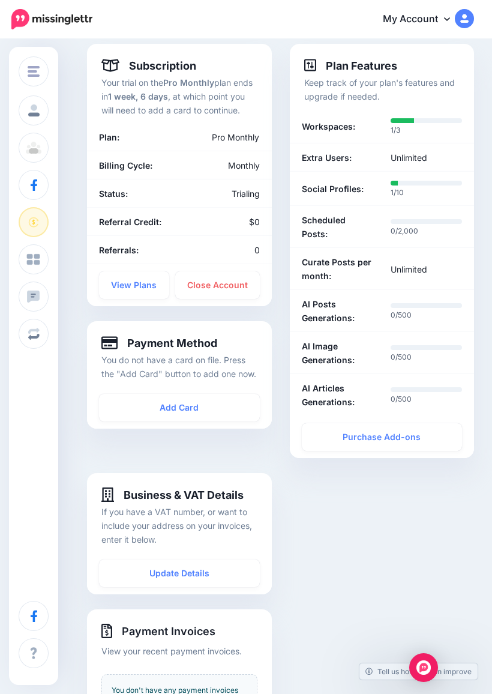
scroll to position [61, 0]
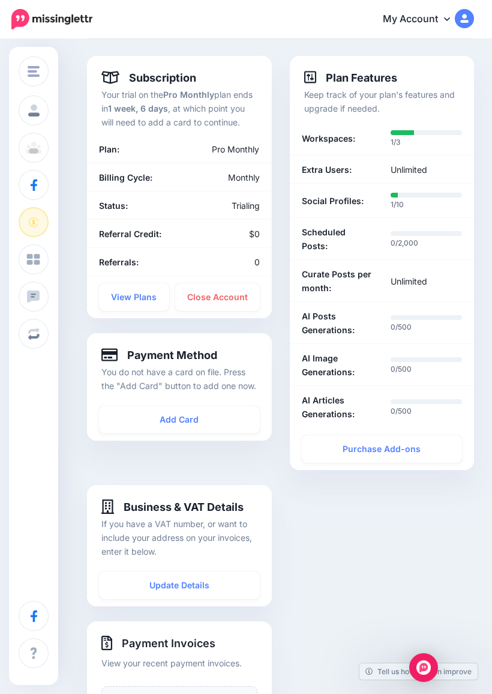
click at [127, 296] on link "View Plans" at bounding box center [134, 297] width 70 height 28
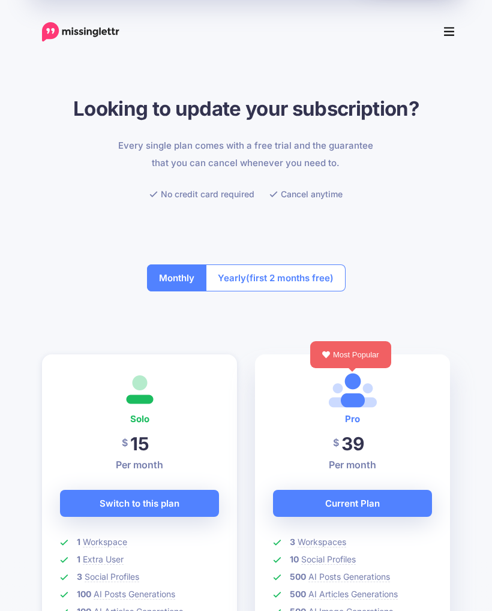
click at [454, 29] on icon "Menu" at bounding box center [449, 32] width 11 height 18
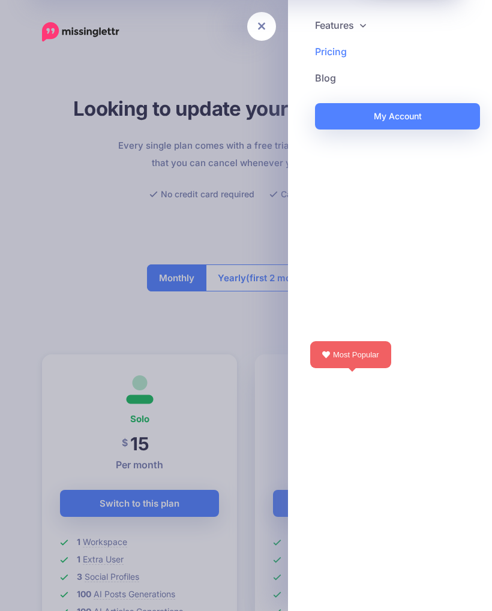
click at [324, 79] on link "Blog" at bounding box center [390, 78] width 180 height 26
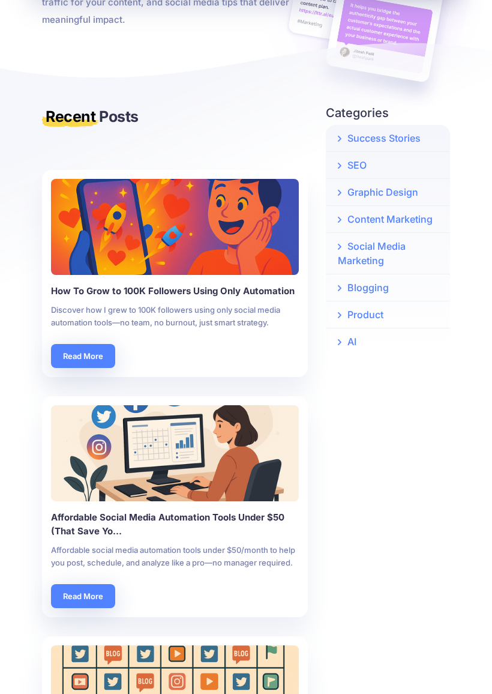
scroll to position [196, 0]
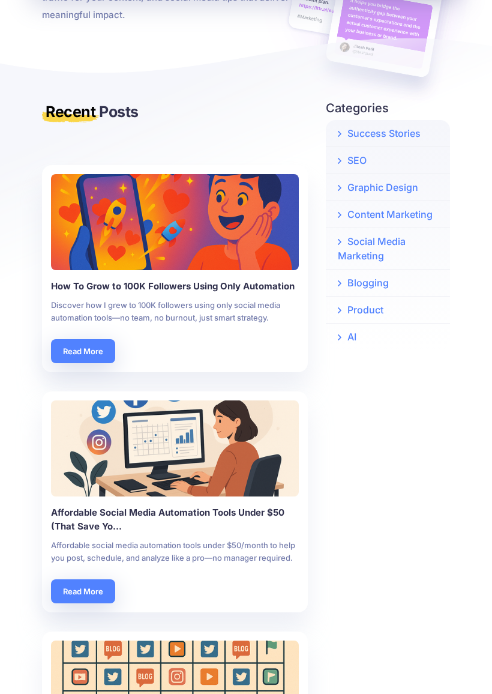
click at [80, 344] on link "Read More" at bounding box center [83, 351] width 64 height 24
